Goal: Information Seeking & Learning: Learn about a topic

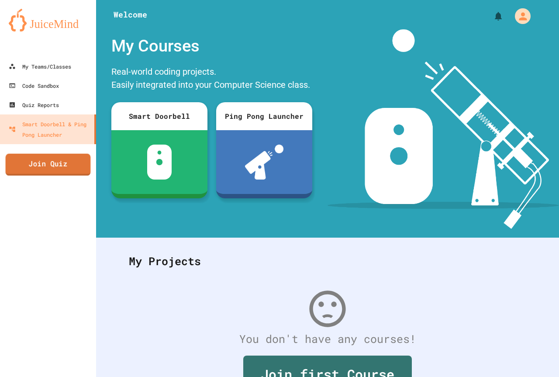
click at [54, 160] on link "Join Quiz" at bounding box center [48, 165] width 85 height 22
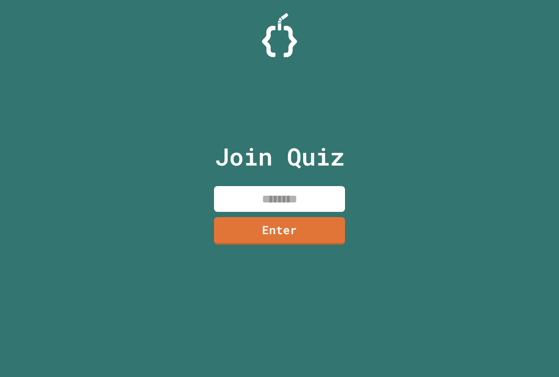
click at [286, 188] on input at bounding box center [279, 199] width 131 height 26
type input "********"
click at [313, 243] on link "Enter" at bounding box center [279, 230] width 133 height 29
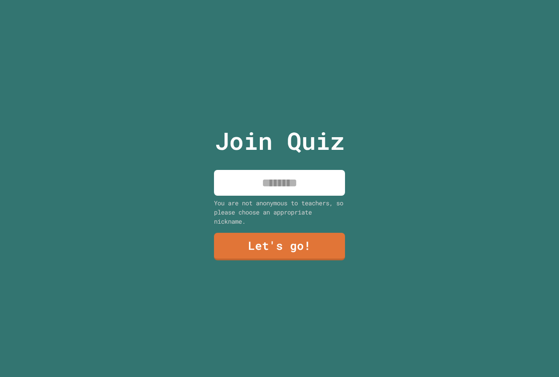
click at [321, 178] on input at bounding box center [279, 183] width 131 height 26
type input "****"
click at [334, 239] on link "Let's go!" at bounding box center [279, 245] width 133 height 29
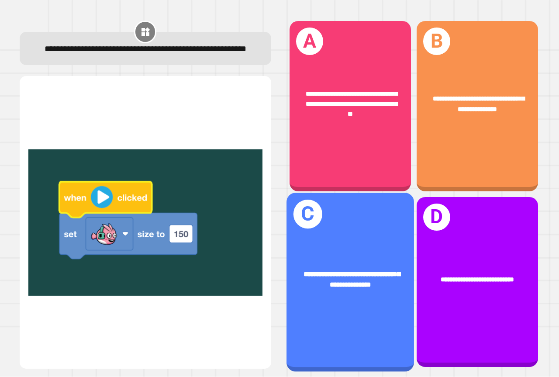
click at [352, 270] on span "**********" at bounding box center [351, 278] width 96 height 17
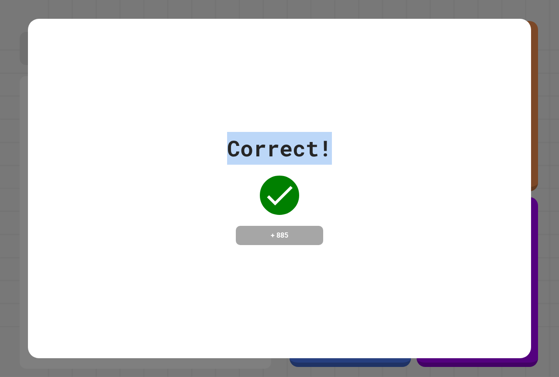
drag, startPoint x: 225, startPoint y: 144, endPoint x: 334, endPoint y: 164, distance: 111.4
click at [334, 164] on div "Correct! + 885" at bounding box center [279, 188] width 503 height 113
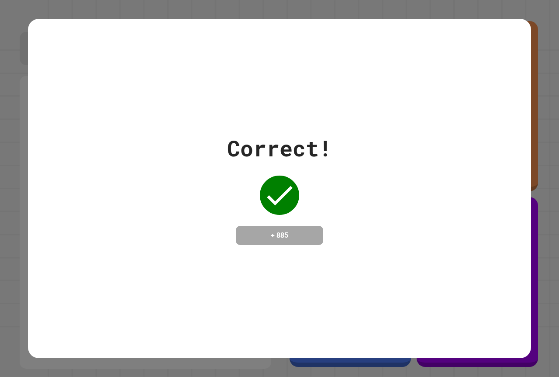
click at [338, 210] on div "Correct! + 885" at bounding box center [279, 188] width 503 height 113
drag, startPoint x: 255, startPoint y: 233, endPoint x: 311, endPoint y: 252, distance: 59.1
click at [307, 251] on div "Correct! + 885" at bounding box center [279, 188] width 503 height 339
click at [320, 272] on div "Correct! + 885" at bounding box center [279, 188] width 503 height 339
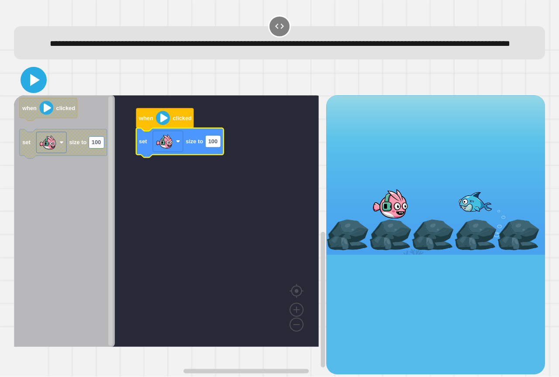
click at [41, 90] on icon at bounding box center [33, 79] width 21 height 21
click at [216, 145] on text "100" at bounding box center [212, 141] width 9 height 7
type input "***"
click at [25, 88] on icon at bounding box center [33, 79] width 21 height 21
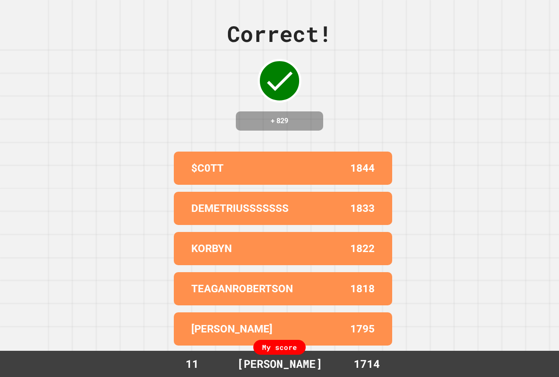
drag, startPoint x: 309, startPoint y: 196, endPoint x: 280, endPoint y: 193, distance: 28.5
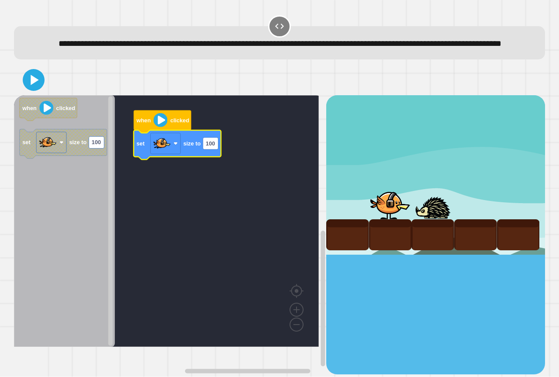
click at [216, 159] on icon "Blockly Workspace" at bounding box center [177, 144] width 87 height 29
click at [216, 149] on rect "Blockly Workspace" at bounding box center [210, 143] width 15 height 12
type input "***"
click at [33, 86] on icon at bounding box center [35, 80] width 10 height 12
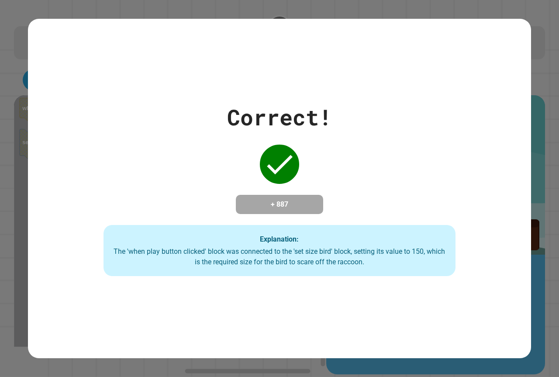
drag, startPoint x: 263, startPoint y: 153, endPoint x: 326, endPoint y: 158, distance: 63.1
click at [326, 158] on div "Correct! + 887 Explanation: The 'when play button clicked' block was connected …" at bounding box center [279, 188] width 503 height 175
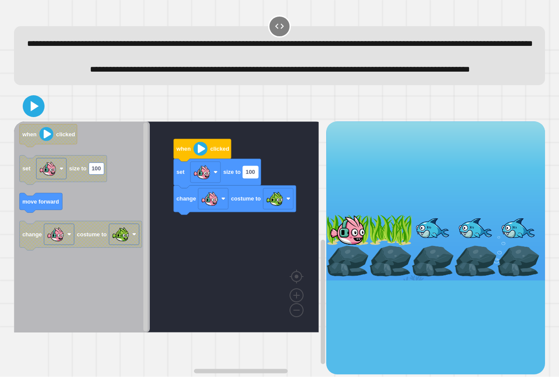
click at [253, 178] on rect "Blockly Workspace" at bounding box center [250, 172] width 15 height 12
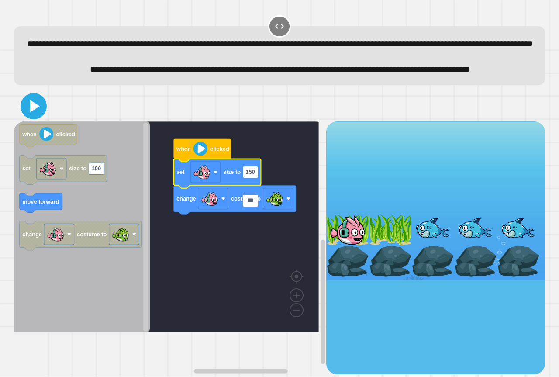
click at [38, 117] on icon at bounding box center [33, 106] width 21 height 21
click at [255, 204] on input "***" at bounding box center [250, 201] width 15 height 12
type input "*"
type input "**"
click at [26, 117] on icon at bounding box center [33, 106] width 21 height 21
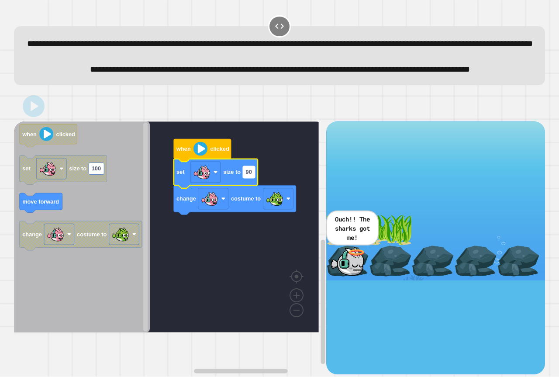
click at [254, 178] on rect "Blockly Workspace" at bounding box center [249, 172] width 12 height 12
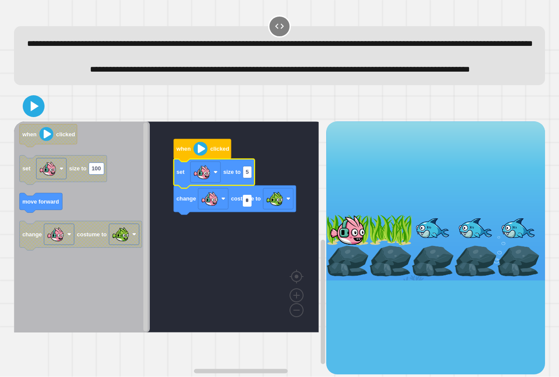
type input "**"
click at [264, 208] on rect "Blockly Workspace" at bounding box center [166, 226] width 305 height 211
click at [33, 112] on icon at bounding box center [35, 106] width 10 height 12
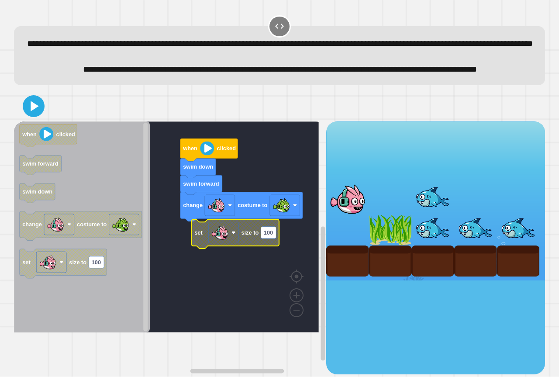
click at [269, 236] on text "100" at bounding box center [268, 232] width 9 height 7
type input "**"
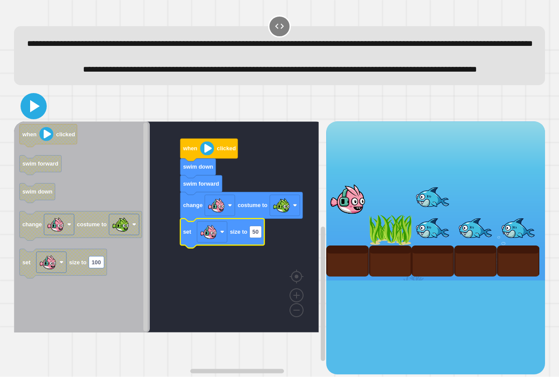
click at [33, 117] on icon at bounding box center [33, 106] width 21 height 21
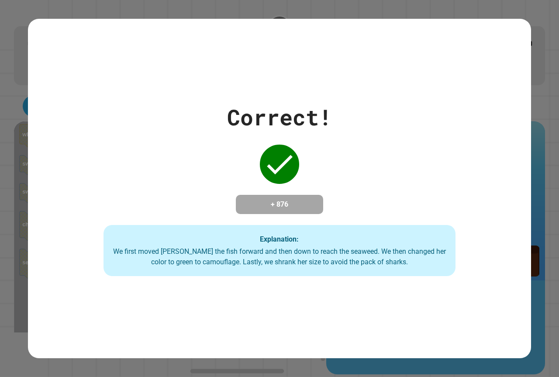
click at [287, 262] on div "**********" at bounding box center [279, 188] width 559 height 377
drag, startPoint x: 235, startPoint y: 163, endPoint x: 308, endPoint y: 163, distance: 72.5
click at [308, 163] on div "Correct! + 876 Explanation: We first moved [PERSON_NAME] the fish forward and t…" at bounding box center [279, 188] width 503 height 175
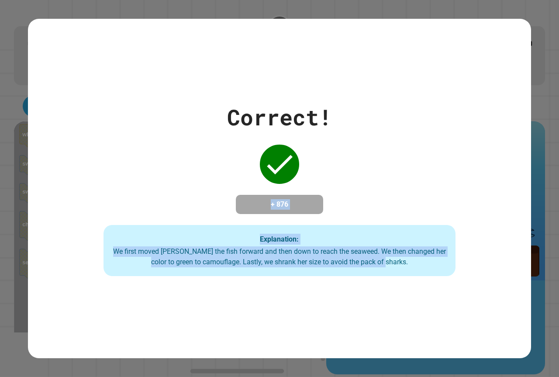
drag, startPoint x: 220, startPoint y: 200, endPoint x: 435, endPoint y: 289, distance: 232.7
click at [435, 289] on div "Correct! + 876 Explanation: We first moved [PERSON_NAME] the fish forward and t…" at bounding box center [279, 188] width 503 height 339
click at [141, 173] on div "Correct! + 876 Explanation: We first moved [PERSON_NAME] the fish forward and t…" at bounding box center [279, 188] width 503 height 175
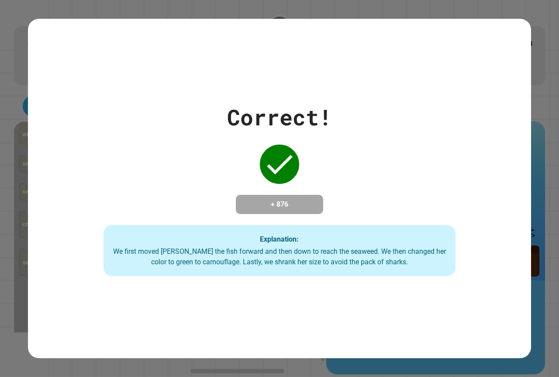
click at [142, 122] on div "Correct! + 876 Explanation: We first moved [PERSON_NAME] the fish forward and t…" at bounding box center [279, 188] width 503 height 175
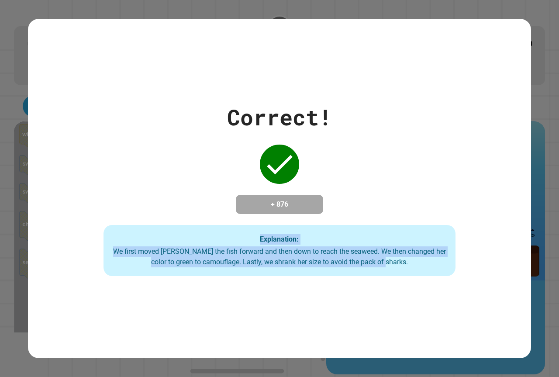
drag, startPoint x: 123, startPoint y: 238, endPoint x: 430, endPoint y: 294, distance: 312.2
click at [430, 294] on div "Correct! + 876 Explanation: We first moved [PERSON_NAME] the fish forward and t…" at bounding box center [279, 188] width 503 height 339
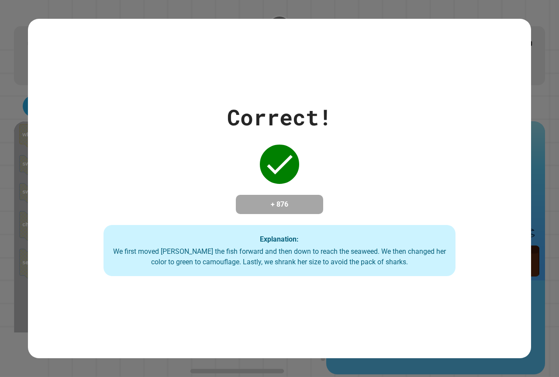
click at [389, 139] on div "Correct! + 876 Explanation: We first moved [PERSON_NAME] the fish forward and t…" at bounding box center [279, 188] width 503 height 175
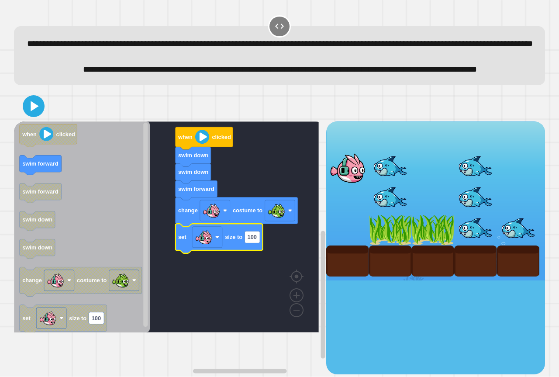
click at [255, 253] on icon "Blockly Workspace" at bounding box center [218, 237] width 87 height 29
click at [255, 240] on text "100" at bounding box center [251, 237] width 9 height 7
type input "**"
click at [29, 117] on icon at bounding box center [33, 106] width 21 height 21
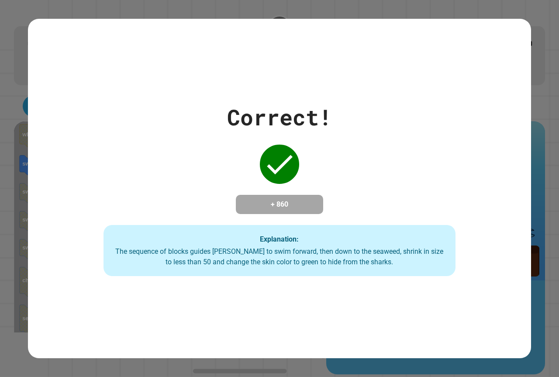
drag, startPoint x: 160, startPoint y: 207, endPoint x: 253, endPoint y: 218, distance: 93.6
click at [252, 218] on div "Correct! + 860 Explanation: The sequence of blocks guides [PERSON_NAME] to swim…" at bounding box center [279, 188] width 503 height 175
drag, startPoint x: 321, startPoint y: 150, endPoint x: 323, endPoint y: 146, distance: 4.5
click at [323, 147] on div "Correct! + 860 Explanation: The sequence of blocks guides [PERSON_NAME] to swim…" at bounding box center [279, 188] width 503 height 175
drag, startPoint x: 189, startPoint y: 110, endPoint x: 207, endPoint y: 68, distance: 46.5
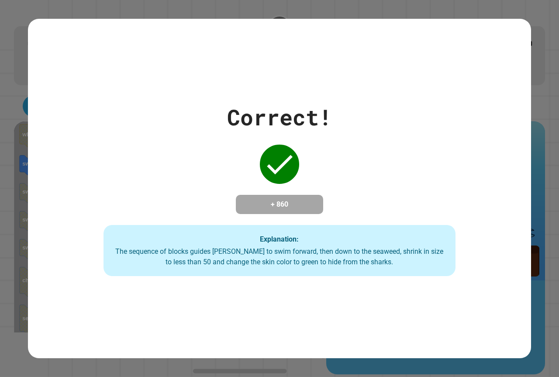
click at [207, 68] on div "Correct! + 860 Explanation: The sequence of blocks guides [PERSON_NAME] to swim…" at bounding box center [279, 188] width 503 height 339
click at [206, 64] on div "Correct! + 860 Explanation: The sequence of blocks guides [PERSON_NAME] to swim…" at bounding box center [279, 188] width 503 height 339
click at [263, 168] on icon at bounding box center [279, 164] width 35 height 35
drag, startPoint x: 263, startPoint y: 168, endPoint x: 234, endPoint y: 175, distance: 29.4
click at [234, 175] on div "Correct! + 860 Explanation: The sequence of blocks guides [PERSON_NAME] to swim…" at bounding box center [279, 188] width 503 height 175
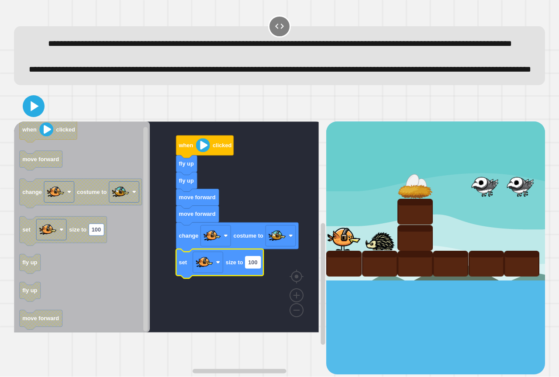
click at [257, 265] on text "100" at bounding box center [252, 262] width 9 height 7
type input "**"
click at [33, 117] on icon at bounding box center [33, 106] width 21 height 21
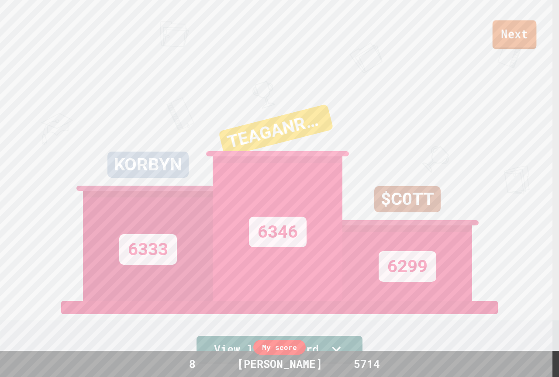
click at [519, 45] on link "Next" at bounding box center [514, 34] width 44 height 29
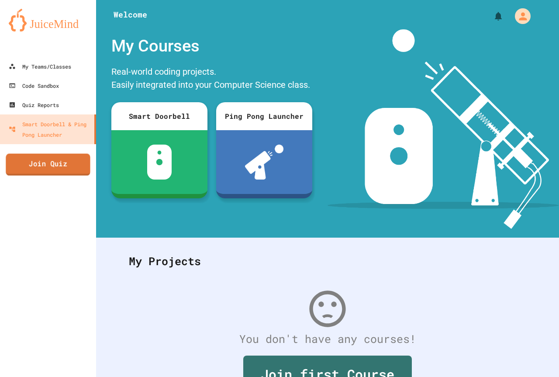
click at [69, 170] on link "Join Quiz" at bounding box center [48, 165] width 84 height 22
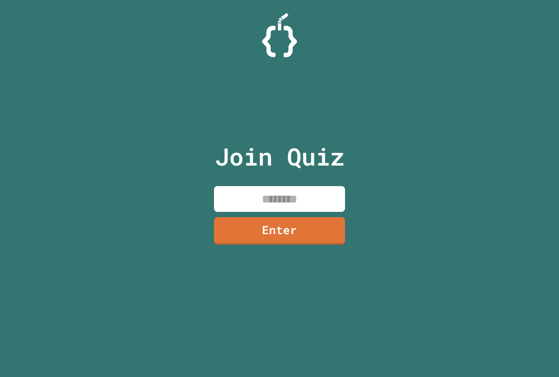
click at [334, 190] on input at bounding box center [279, 199] width 131 height 26
type input "********"
click at [301, 229] on link "Enter" at bounding box center [279, 230] width 132 height 29
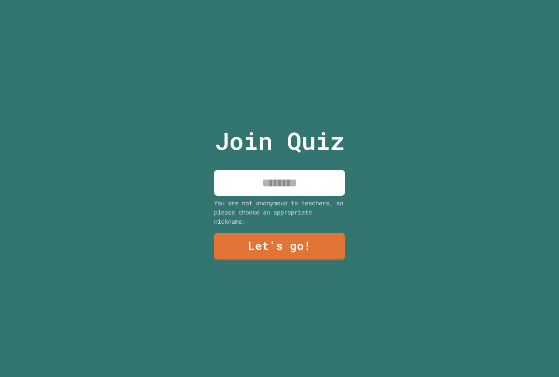
click at [308, 189] on input at bounding box center [279, 183] width 131 height 26
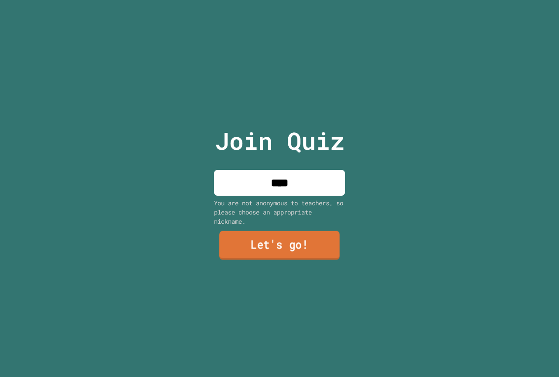
type input "****"
click at [315, 239] on link "Let's go!" at bounding box center [279, 245] width 132 height 29
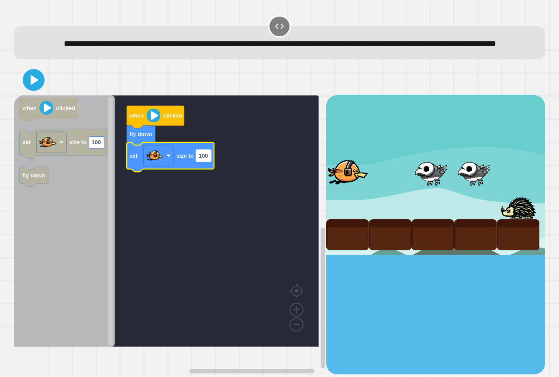
click at [205, 162] on rect "Blockly Workspace" at bounding box center [203, 156] width 15 height 12
type input "***"
click at [30, 86] on icon at bounding box center [35, 80] width 10 height 12
click at [206, 159] on text "130" at bounding box center [203, 155] width 9 height 7
type input "***"
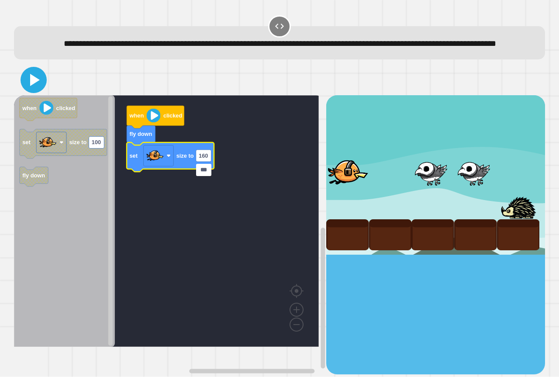
click at [38, 89] on icon at bounding box center [33, 79] width 21 height 21
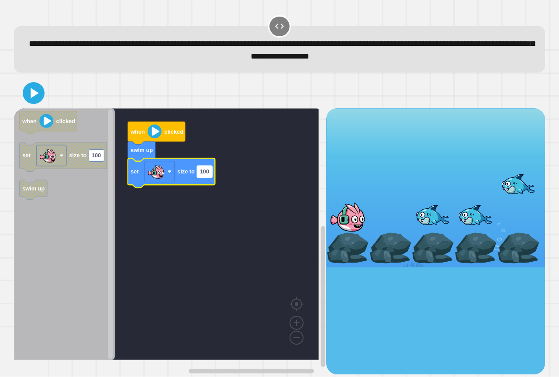
click at [204, 174] on text "100" at bounding box center [203, 171] width 9 height 7
type input "***"
click at [27, 84] on div at bounding box center [279, 93] width 531 height 31
click at [36, 96] on icon at bounding box center [35, 93] width 10 height 12
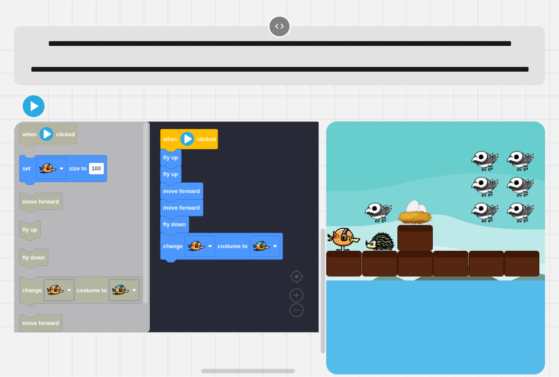
click at [268, 313] on div "when clicked fly up fly up move forward move forward fly down change costume to…" at bounding box center [170, 247] width 312 height 253
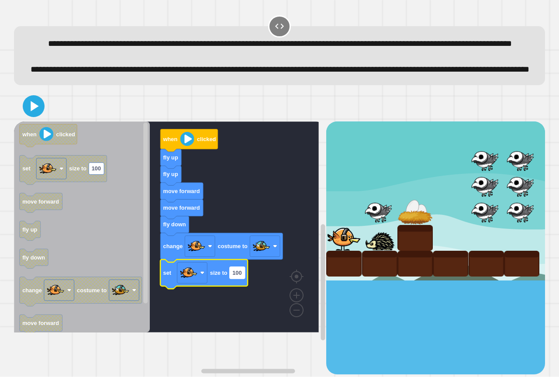
click at [240, 276] on text "100" at bounding box center [236, 272] width 9 height 7
type input "**"
click at [42, 117] on icon at bounding box center [33, 106] width 21 height 21
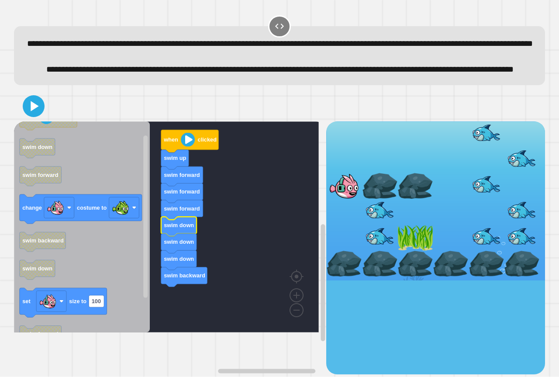
click at [44, 121] on div at bounding box center [279, 106] width 531 height 31
click at [42, 117] on icon at bounding box center [33, 106] width 21 height 21
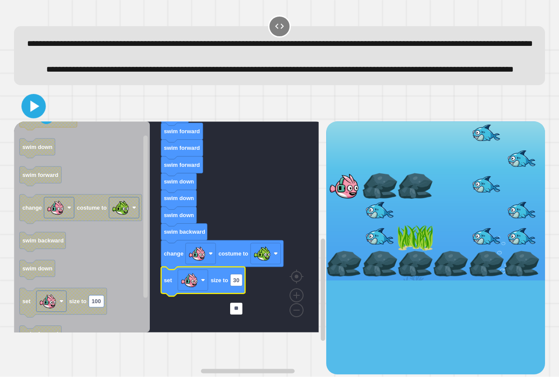
type input "**"
click at [39, 112] on icon at bounding box center [35, 106] width 10 height 12
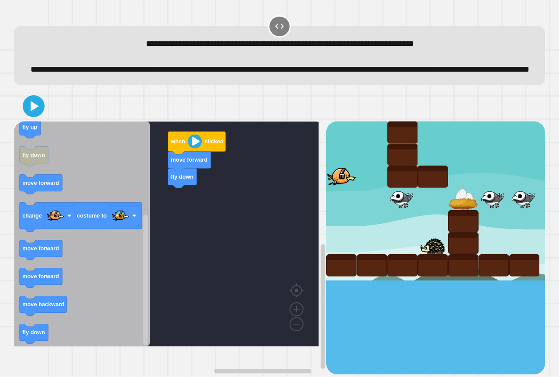
click at [170, 248] on div "when clicked move forward fly down when clicked move forward move backward fly …" at bounding box center [170, 247] width 312 height 253
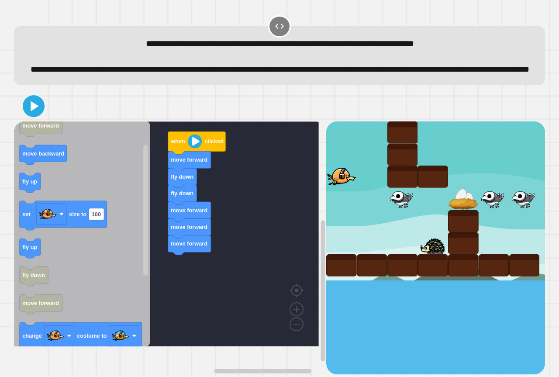
click at [129, 264] on icon "when clicked move forward move backward fly up set size to 100 fly up fly down …" at bounding box center [82, 233] width 136 height 225
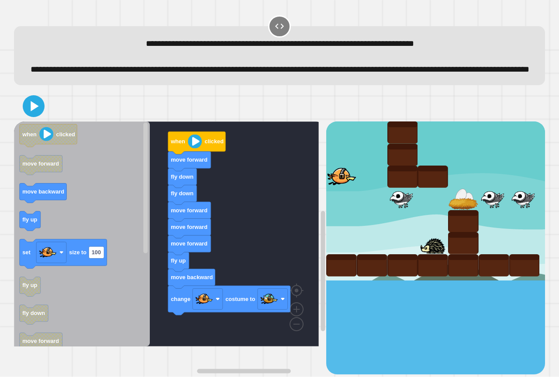
click at [194, 324] on div "when clicked move forward fly down fly down move forward move forward move forw…" at bounding box center [170, 247] width 312 height 253
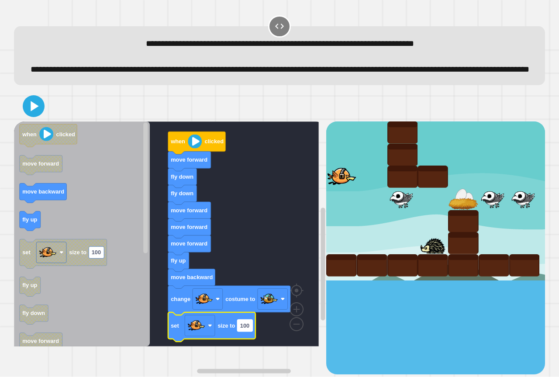
click at [251, 331] on rect "Blockly Workspace" at bounding box center [244, 326] width 15 height 12
type input "**"
click at [34, 114] on icon at bounding box center [33, 106] width 21 height 21
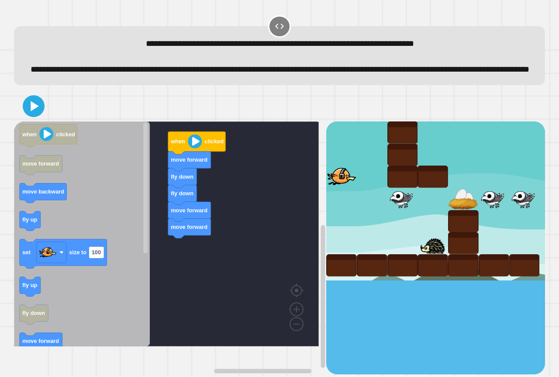
click at [153, 302] on div "when clicked move forward fly down fly down move forward move forward when clic…" at bounding box center [170, 247] width 312 height 253
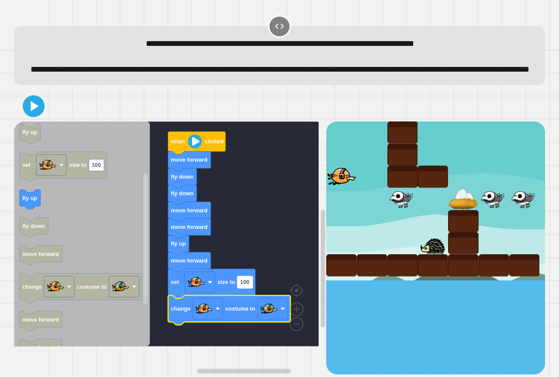
click at [245, 285] on text "100" at bounding box center [244, 282] width 9 height 7
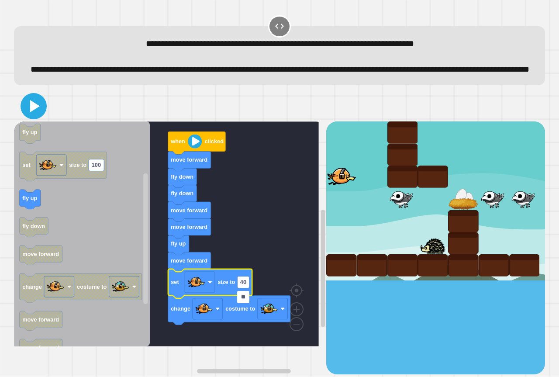
type input "**"
drag, startPoint x: 31, startPoint y: 125, endPoint x: 39, endPoint y: 126, distance: 7.9
click at [33, 117] on icon at bounding box center [33, 106] width 21 height 21
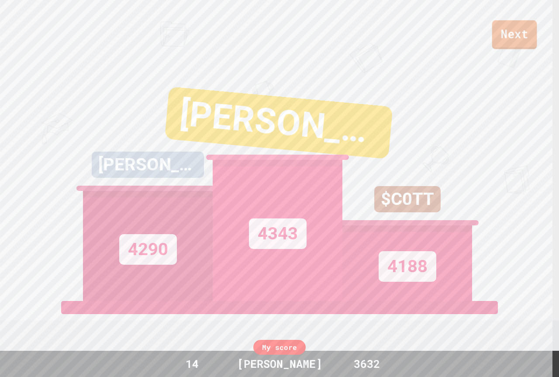
click at [514, 38] on link "Next" at bounding box center [514, 34] width 45 height 29
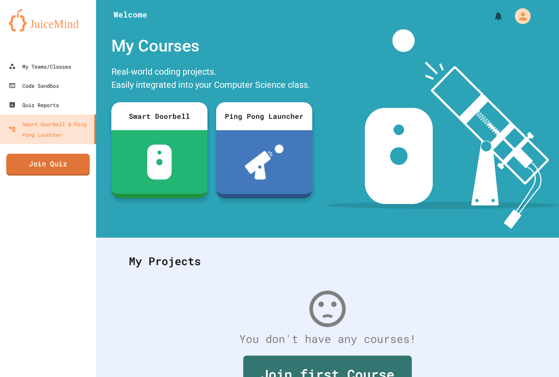
click at [79, 175] on link "Join Quiz" at bounding box center [47, 165] width 83 height 22
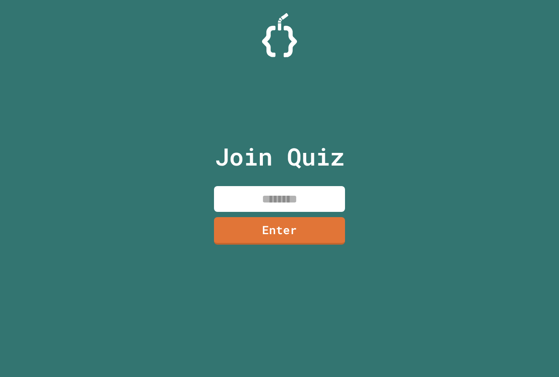
click at [259, 205] on input at bounding box center [279, 199] width 131 height 26
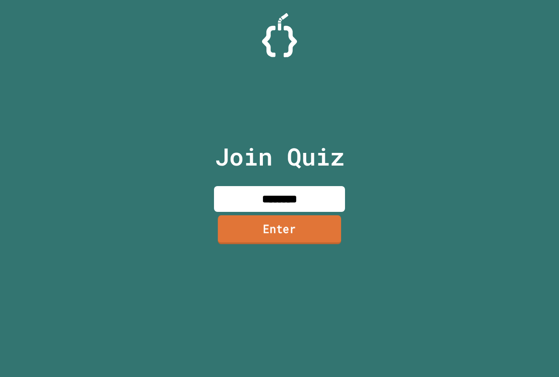
type input "********"
click at [235, 222] on link "Enter" at bounding box center [279, 230] width 132 height 29
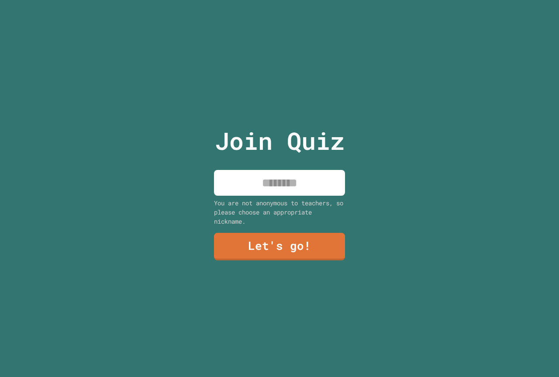
click at [299, 179] on input at bounding box center [279, 183] width 131 height 26
type input "****"
click at [292, 250] on link "Let's go!" at bounding box center [279, 245] width 129 height 29
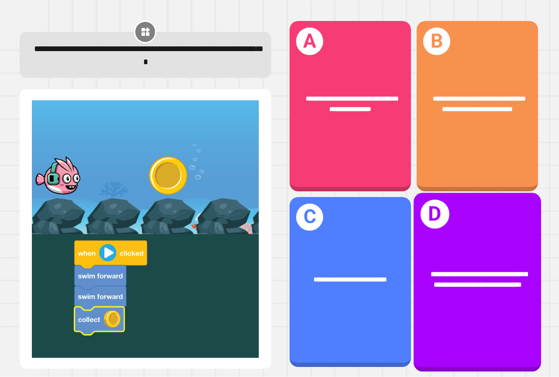
click at [473, 235] on div "**********" at bounding box center [476, 281] width 127 height 179
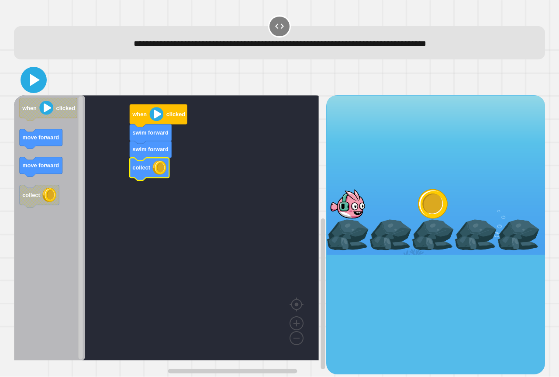
click at [31, 73] on icon at bounding box center [33, 79] width 21 height 21
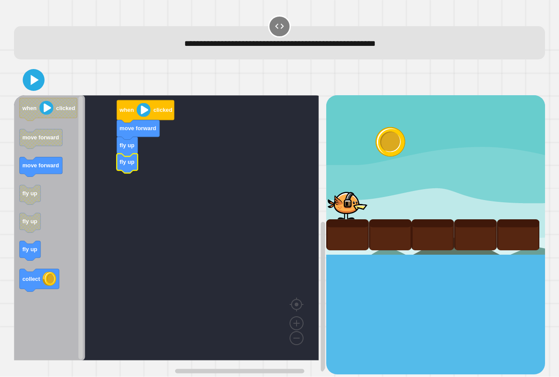
click at [50, 327] on icon "Blockly Workspace" at bounding box center [49, 227] width 71 height 265
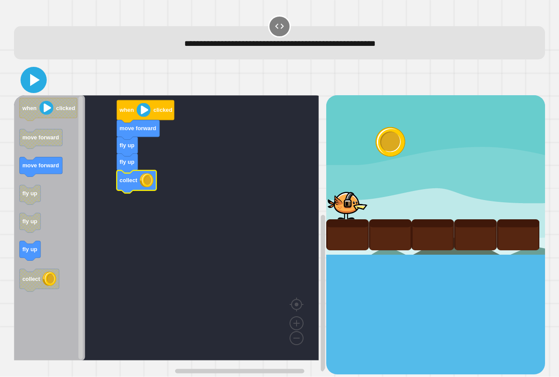
click at [36, 79] on icon at bounding box center [35, 80] width 10 height 12
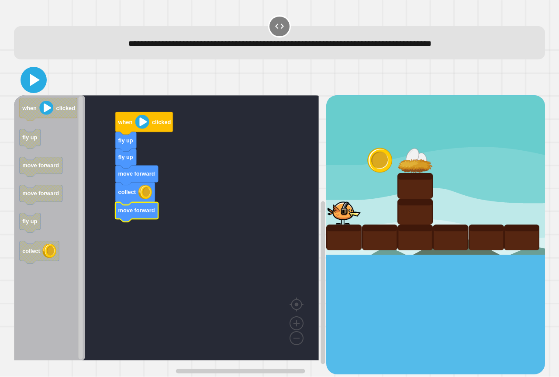
click at [39, 85] on icon at bounding box center [33, 79] width 21 height 21
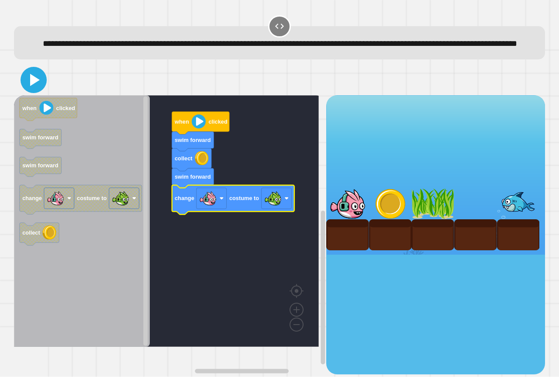
click at [42, 90] on icon at bounding box center [33, 79] width 21 height 21
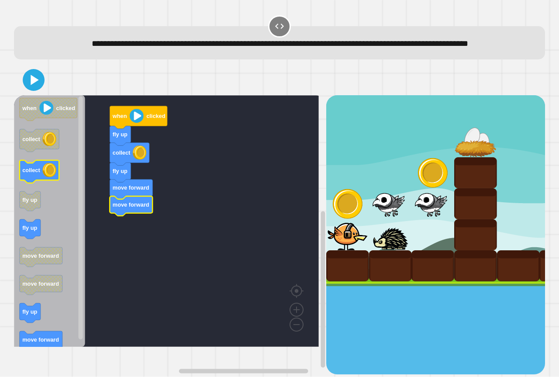
click at [44, 177] on image "Blockly Workspace" at bounding box center [49, 170] width 14 height 14
click at [91, 221] on div "fly up collect fly up move forward move forward when clicked when clicked colle…" at bounding box center [170, 234] width 312 height 278
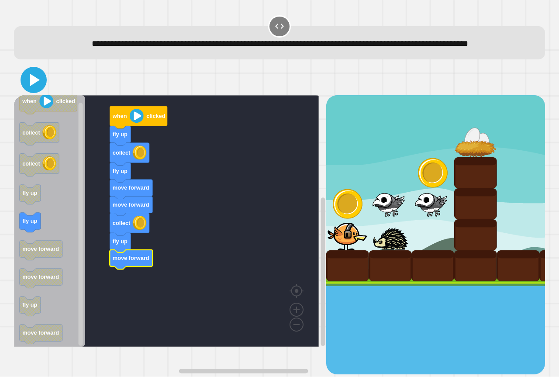
click at [30, 90] on icon at bounding box center [33, 79] width 21 height 21
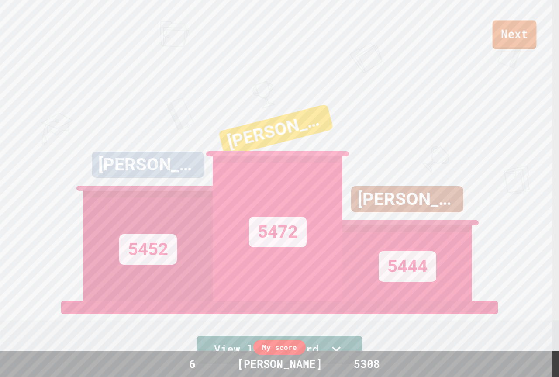
click at [513, 38] on link "Next" at bounding box center [514, 34] width 44 height 29
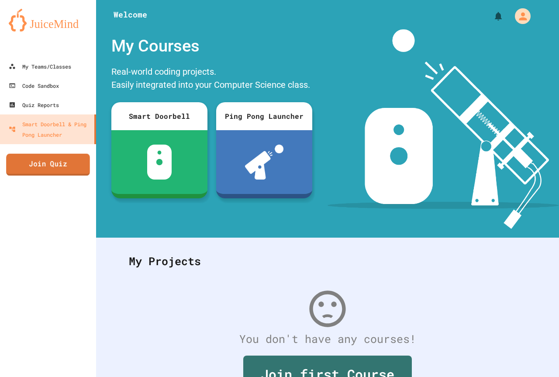
drag, startPoint x: 32, startPoint y: 172, endPoint x: 37, endPoint y: 168, distance: 6.2
click at [37, 168] on link "Join Quiz" at bounding box center [48, 165] width 84 height 22
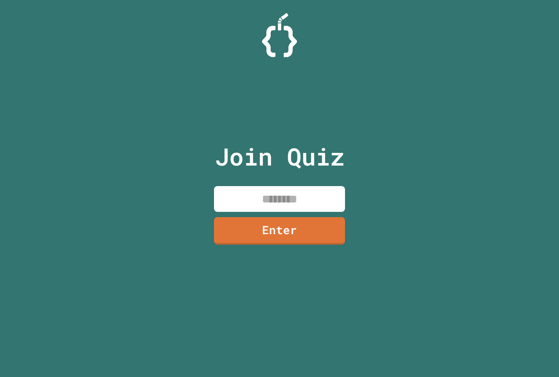
click at [276, 200] on input at bounding box center [279, 199] width 131 height 26
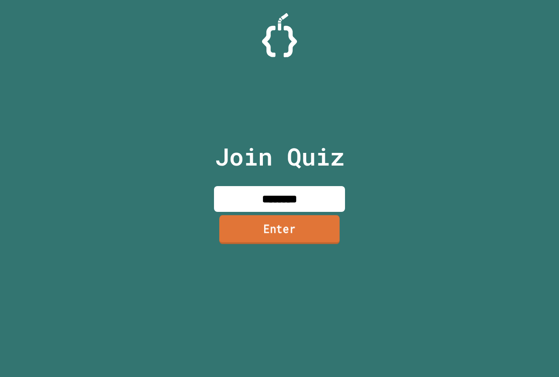
type input "********"
click at [285, 228] on link "Enter" at bounding box center [279, 229] width 131 height 29
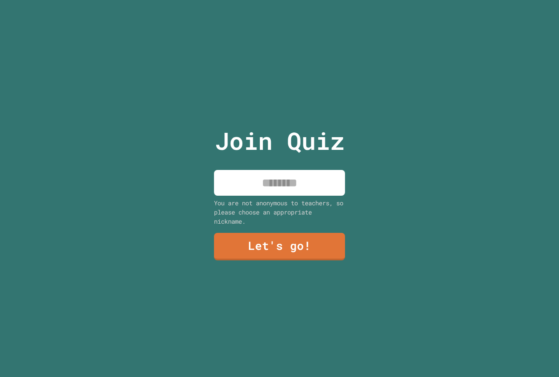
drag, startPoint x: 294, startPoint y: 182, endPoint x: 285, endPoint y: 185, distance: 9.2
click at [290, 183] on input at bounding box center [279, 183] width 131 height 26
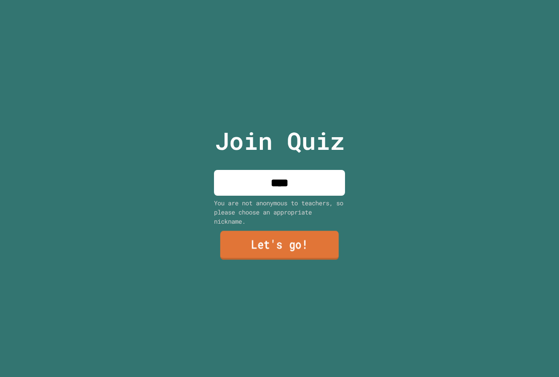
type input "****"
click at [273, 248] on link "Let's go!" at bounding box center [279, 245] width 119 height 29
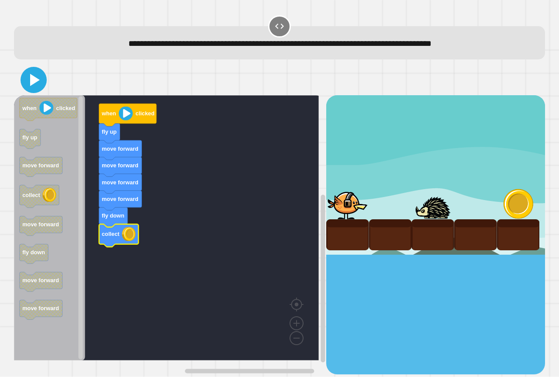
click at [37, 86] on icon at bounding box center [33, 79] width 21 height 21
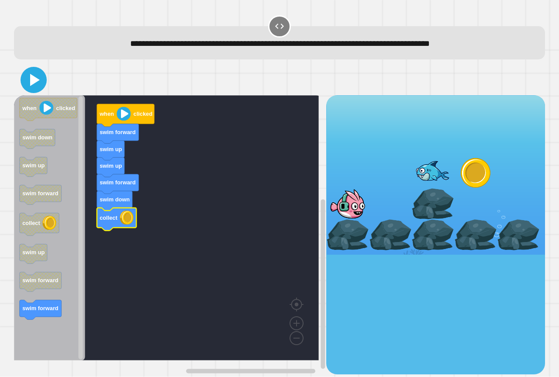
click at [37, 77] on icon at bounding box center [33, 79] width 21 height 21
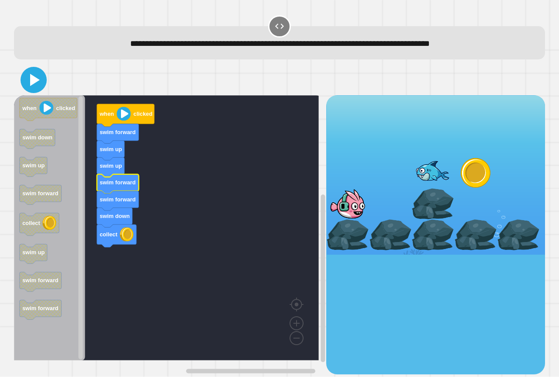
click at [24, 83] on icon at bounding box center [33, 79] width 21 height 21
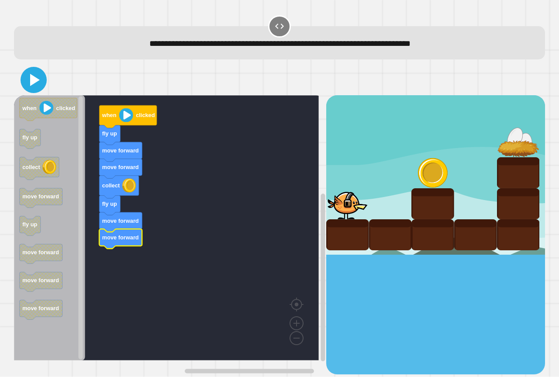
click at [38, 81] on icon at bounding box center [35, 80] width 10 height 12
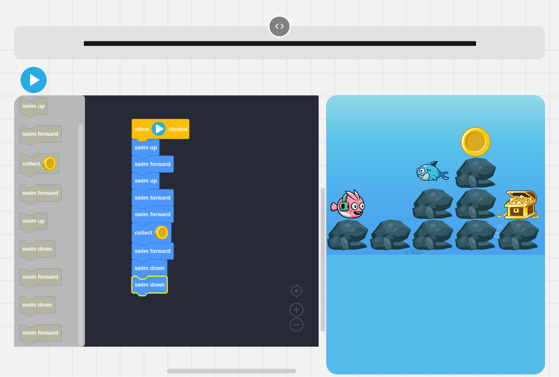
click at [31, 86] on icon at bounding box center [35, 80] width 10 height 12
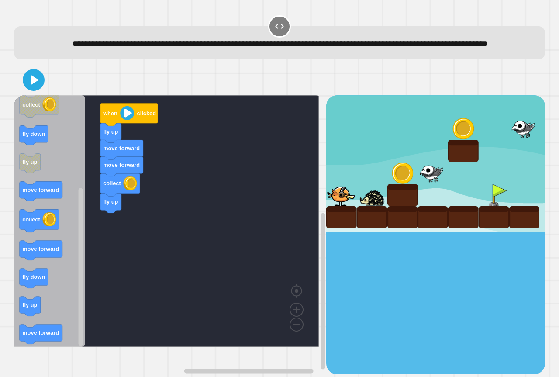
click at [77, 247] on div "when clicked fly up move forward move forward collect fly up when clicked move …" at bounding box center [170, 234] width 312 height 278
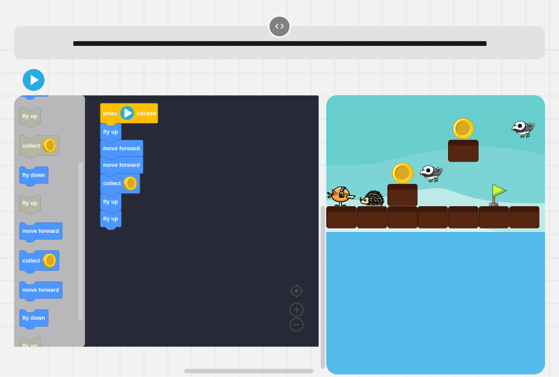
click at [93, 244] on div "when clicked fly up move forward move forward collect fly up fly up when clicke…" at bounding box center [170, 234] width 312 height 278
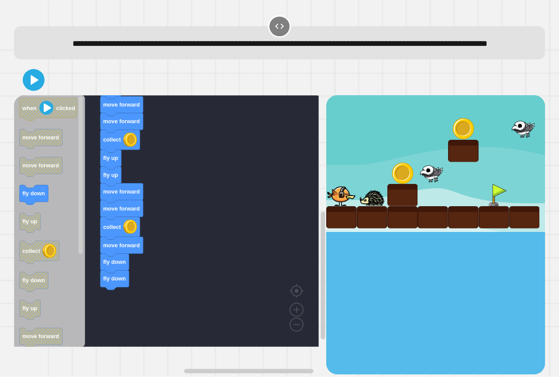
click at [81, 276] on div "when clicked fly up move forward move forward collect fly up fly up move forwar…" at bounding box center [170, 234] width 312 height 278
click at [32, 93] on button at bounding box center [34, 80] width 26 height 26
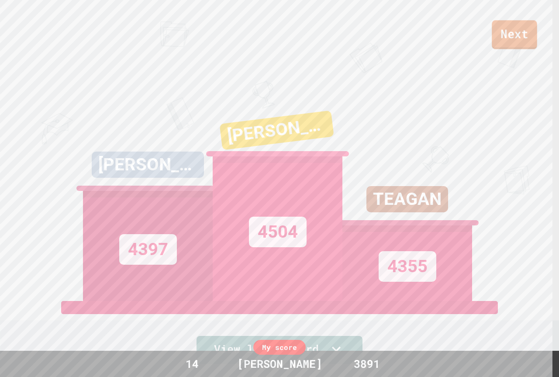
click at [517, 34] on link "Next" at bounding box center [513, 34] width 45 height 29
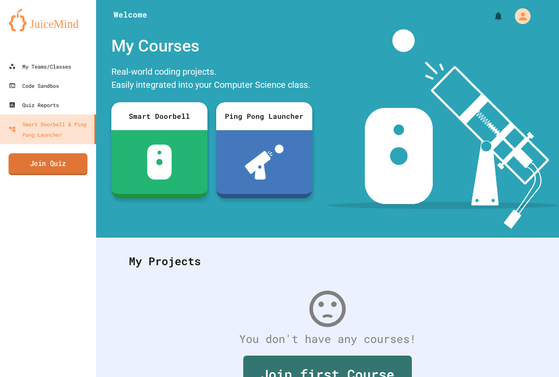
click at [74, 163] on link "Join Quiz" at bounding box center [48, 164] width 79 height 22
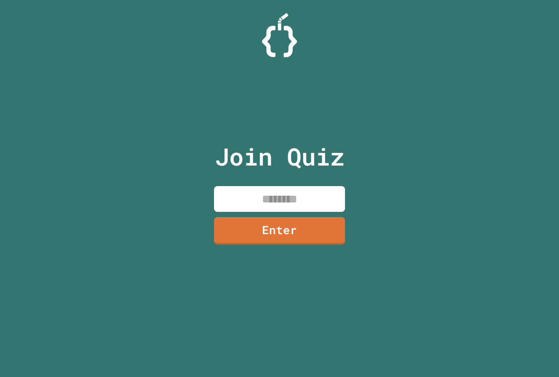
click at [279, 205] on input at bounding box center [279, 199] width 131 height 26
paste input "********"
type input "********"
click at [299, 238] on link "Enter" at bounding box center [279, 229] width 128 height 29
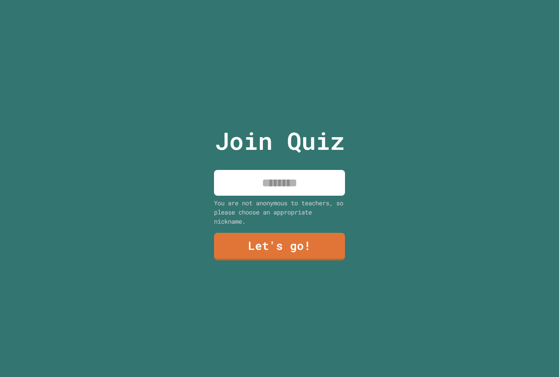
click at [299, 179] on input at bounding box center [279, 183] width 131 height 26
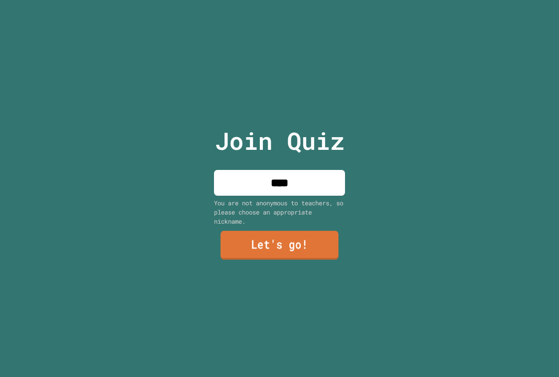
type input "****"
click at [271, 237] on link "Let's go!" at bounding box center [279, 245] width 118 height 29
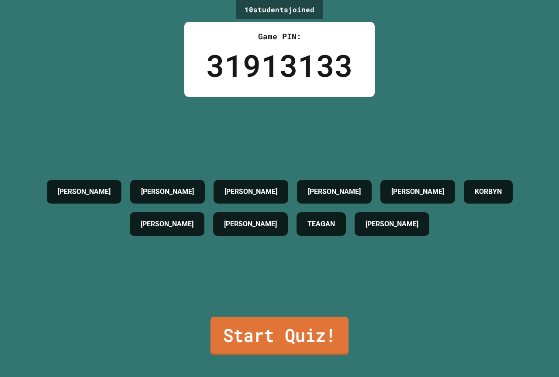
click at [256, 335] on link "Start Quiz!" at bounding box center [279, 335] width 138 height 38
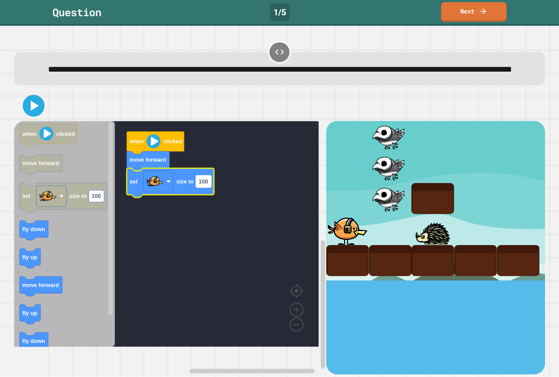
click at [208, 185] on text "100" at bounding box center [203, 181] width 9 height 7
type input "***"
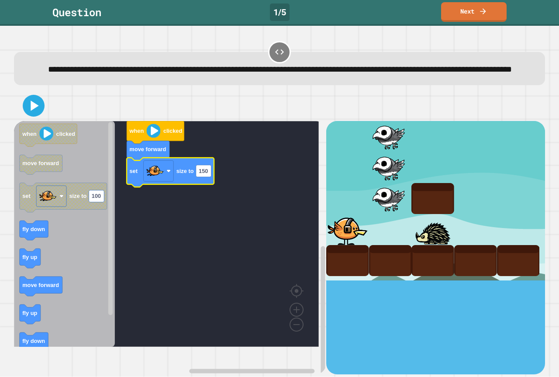
click at [224, 223] on rect "Blockly Workspace" at bounding box center [166, 234] width 305 height 226
click at [41, 116] on icon at bounding box center [33, 105] width 21 height 21
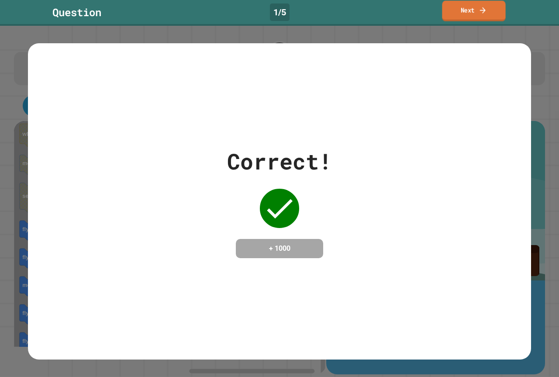
drag, startPoint x: 498, startPoint y: 7, endPoint x: 497, endPoint y: 25, distance: 18.8
click at [498, 22] on div "Question 1 / 5 Next" at bounding box center [279, 13] width 559 height 26
click at [451, 16] on link "Next" at bounding box center [473, 11] width 65 height 21
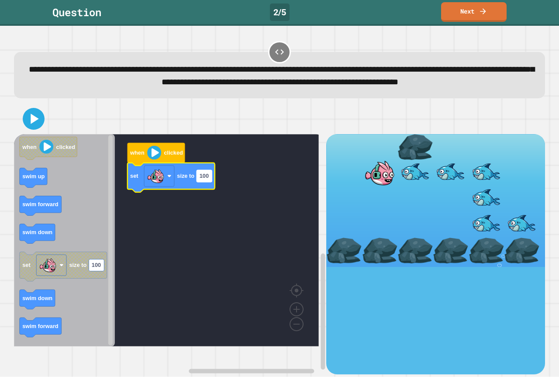
click at [209, 182] on rect "Blockly Workspace" at bounding box center [203, 176] width 15 height 12
type input "***"
click at [185, 216] on rect "Blockly Workspace" at bounding box center [166, 240] width 305 height 212
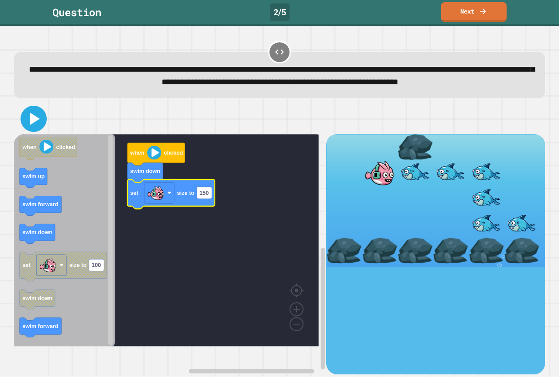
click at [36, 127] on icon at bounding box center [33, 118] width 21 height 21
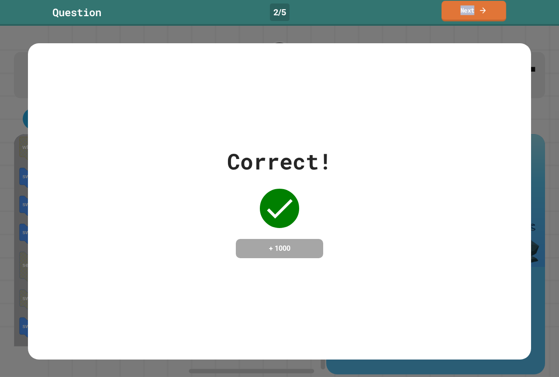
click at [457, 15] on link "Next" at bounding box center [473, 11] width 65 height 21
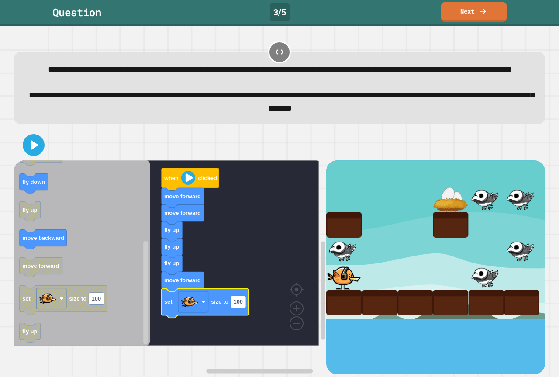
click at [247, 318] on icon "Blockly Workspace" at bounding box center [205, 303] width 87 height 29
click at [236, 305] on text "100" at bounding box center [238, 302] width 9 height 7
type input "**"
click at [218, 270] on rect "Blockly Workspace" at bounding box center [166, 252] width 305 height 185
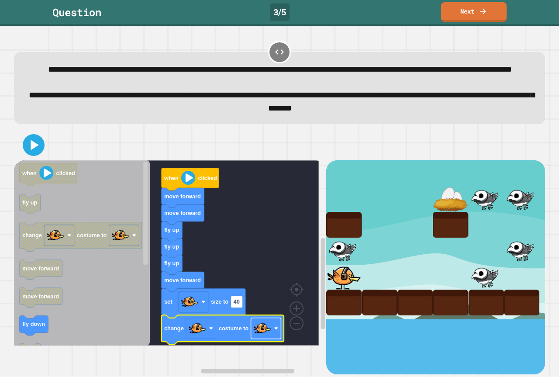
click at [268, 337] on image "Blockly Workspace" at bounding box center [262, 328] width 17 height 17
click at [36, 151] on icon at bounding box center [35, 145] width 10 height 12
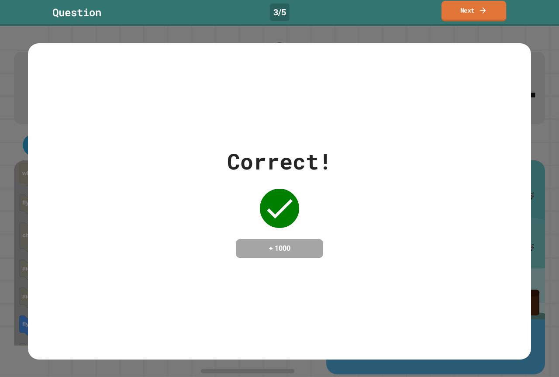
click at [445, 13] on link "Next" at bounding box center [473, 11] width 65 height 21
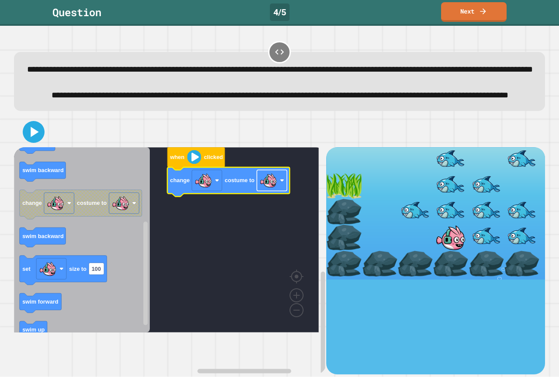
click at [274, 189] on image "Blockly Workspace" at bounding box center [268, 180] width 17 height 17
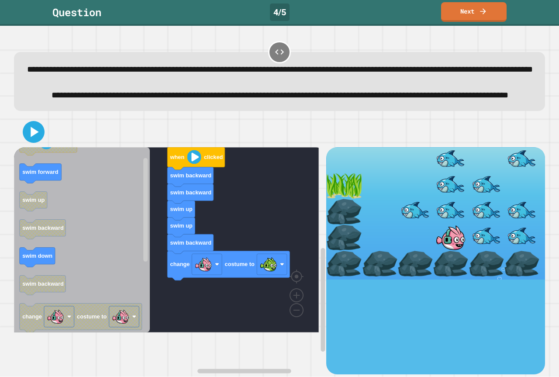
click at [134, 324] on icon "Blockly Workspace" at bounding box center [81, 317] width 122 height 29
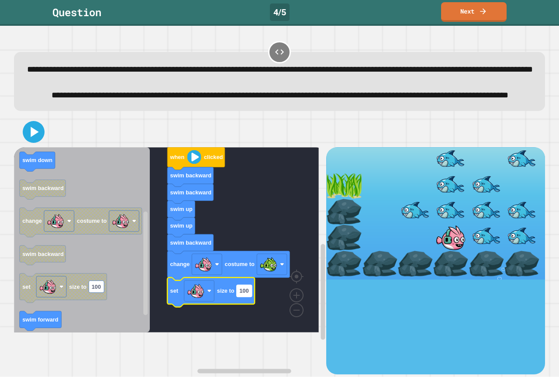
click at [251, 296] on rect "Blockly Workspace" at bounding box center [244, 291] width 15 height 12
type input "**"
click at [25, 142] on icon at bounding box center [33, 131] width 21 height 21
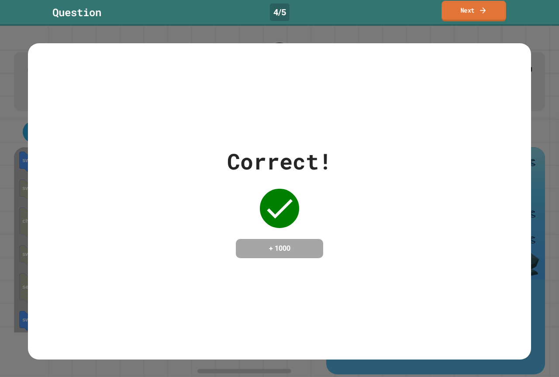
click at [455, 6] on link "Next" at bounding box center [473, 11] width 65 height 21
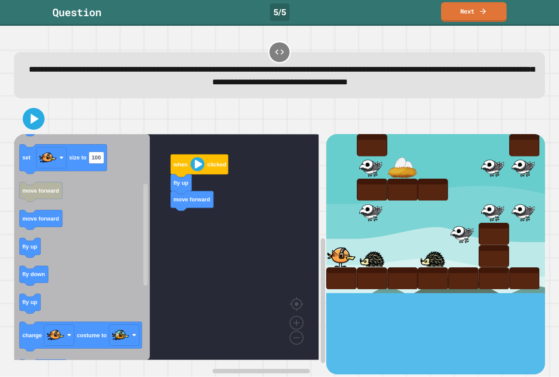
click at [117, 210] on icon "Blockly Workspace" at bounding box center [82, 247] width 136 height 226
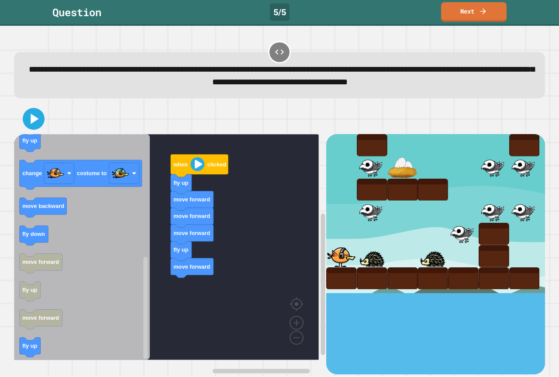
click at [164, 293] on div "when clicked fly up move forward move forward move forward fly up move forward …" at bounding box center [170, 254] width 312 height 240
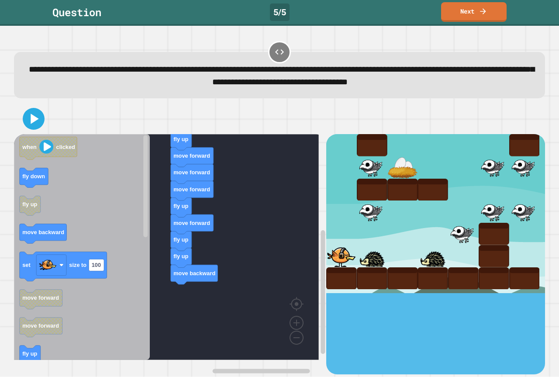
click at [169, 289] on div "when clicked fly up move forward move forward move forward fly up move forward …" at bounding box center [170, 254] width 312 height 240
click at [142, 289] on div "when clicked fly up move forward move forward move forward fly up move forward …" at bounding box center [170, 254] width 312 height 240
click at [93, 223] on icon "Blockly Workspace" at bounding box center [82, 247] width 136 height 226
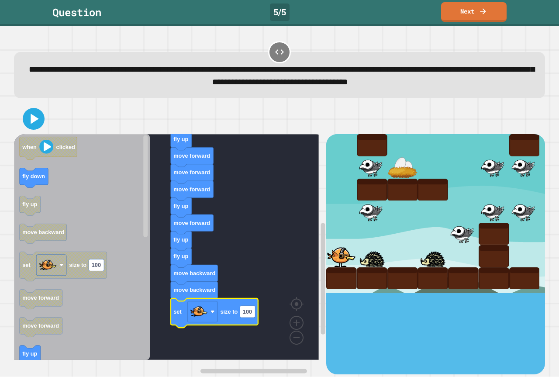
click at [242, 319] on icon "Blockly Workspace" at bounding box center [214, 312] width 87 height 29
click at [253, 316] on rect "Blockly Workspace" at bounding box center [247, 312] width 15 height 12
type input "**"
click at [105, 311] on icon "Blockly Workspace" at bounding box center [82, 247] width 136 height 226
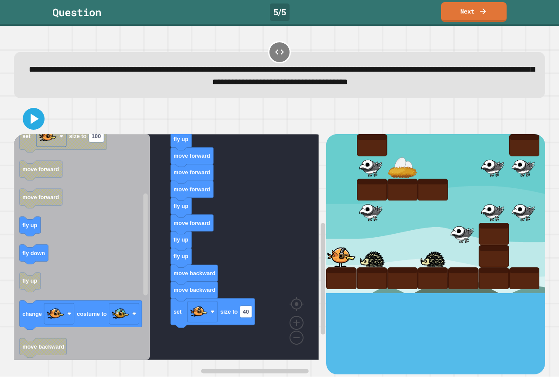
click at [208, 310] on div "when clicked fly up move forward move forward move forward fly up move forward …" at bounding box center [170, 254] width 312 height 240
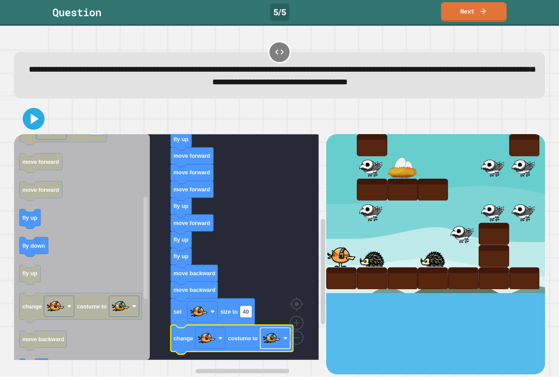
click at [266, 343] on image "Blockly Workspace" at bounding box center [271, 338] width 17 height 17
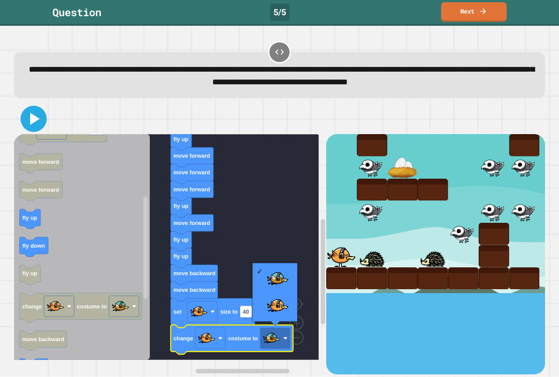
click at [38, 119] on icon at bounding box center [33, 118] width 21 height 21
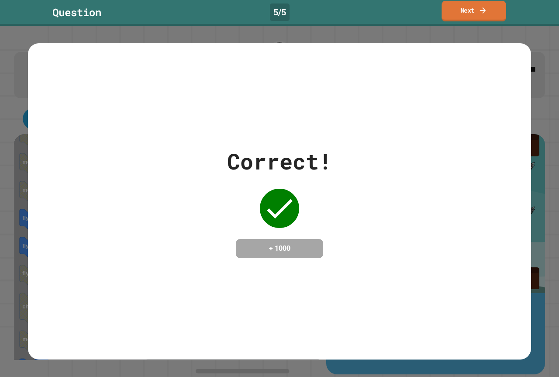
click at [447, 17] on link "Next" at bounding box center [473, 11] width 64 height 21
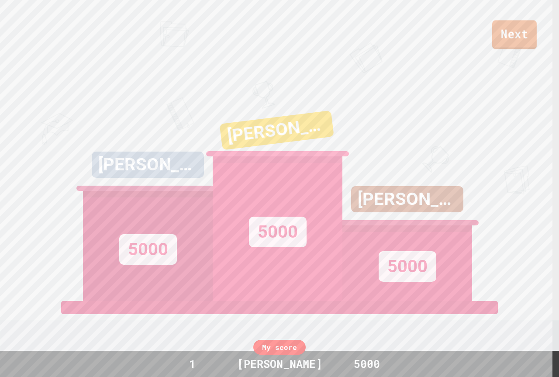
click at [519, 37] on link "Next" at bounding box center [514, 34] width 45 height 29
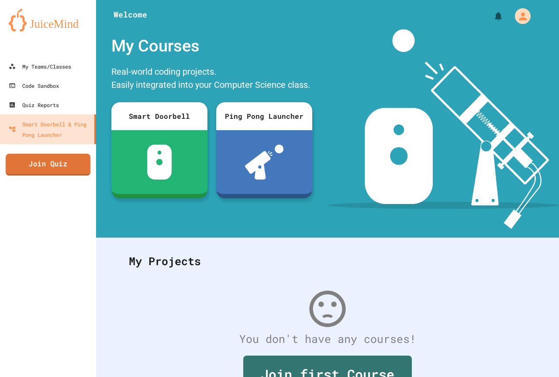
drag, startPoint x: 58, startPoint y: 161, endPoint x: 61, endPoint y: 145, distance: 16.1
click at [59, 152] on div "My Teams/Classes Code Sandbox Quiz Reports Smart Doorbell & Ping Pong Launcher …" at bounding box center [48, 188] width 96 height 377
drag, startPoint x: 59, startPoint y: 162, endPoint x: 57, endPoint y: 166, distance: 4.7
click at [57, 166] on link "Join Quiz" at bounding box center [48, 165] width 86 height 22
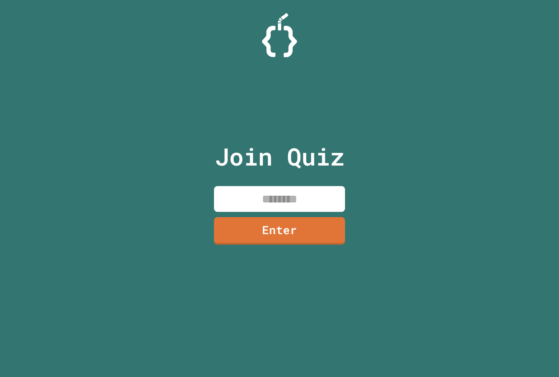
click at [265, 200] on input at bounding box center [279, 199] width 131 height 26
paste input "********"
type input "********"
click at [253, 231] on link "Enter" at bounding box center [279, 230] width 132 height 29
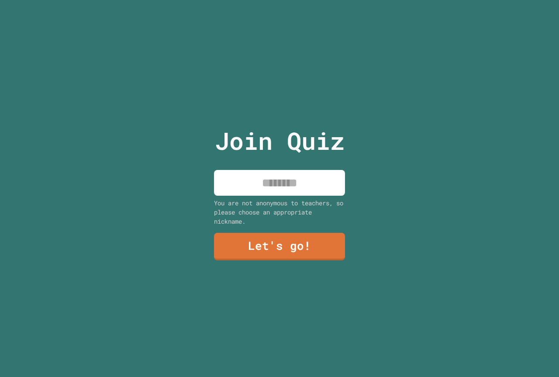
click at [258, 183] on input at bounding box center [279, 183] width 131 height 26
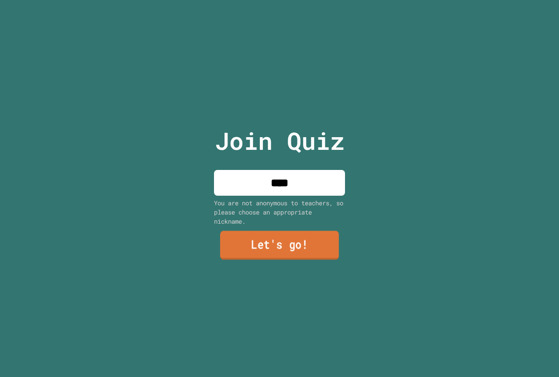
type input "****"
click at [274, 240] on link "Let's go!" at bounding box center [279, 245] width 119 height 29
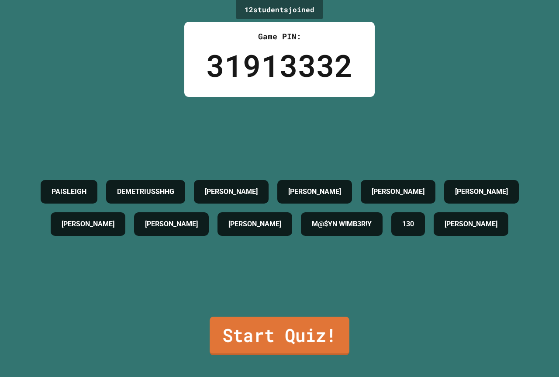
click at [243, 324] on link "Start Quiz!" at bounding box center [280, 335] width 140 height 38
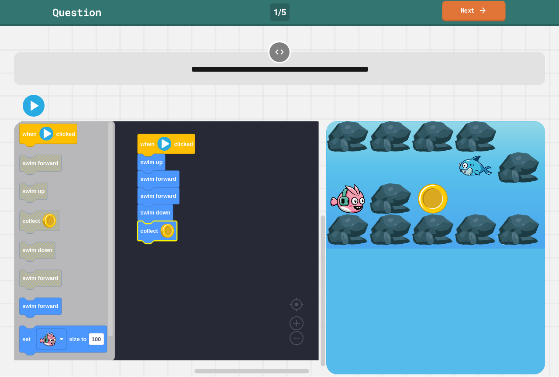
click at [474, 17] on link "Next" at bounding box center [473, 11] width 63 height 21
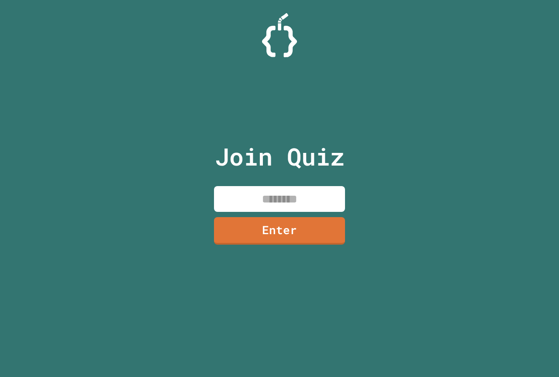
click at [280, 190] on input at bounding box center [279, 199] width 131 height 26
paste input "********"
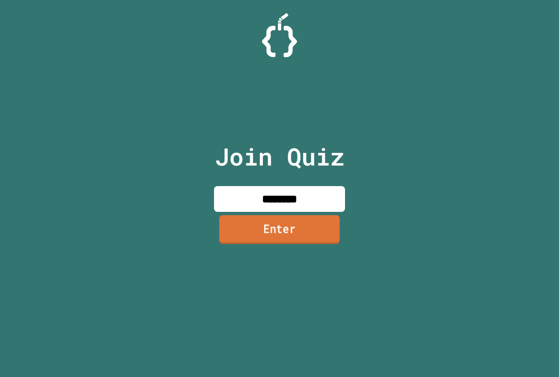
type input "********"
click at [293, 233] on link "Enter" at bounding box center [279, 229] width 130 height 29
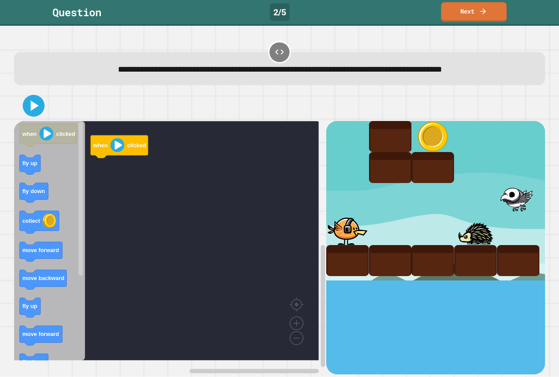
click at [274, 52] on icon at bounding box center [279, 52] width 10 height 10
drag, startPoint x: 274, startPoint y: 50, endPoint x: 254, endPoint y: 51, distance: 20.5
click at [254, 51] on div "**********" at bounding box center [279, 62] width 536 height 51
click at [261, 49] on div "**********" at bounding box center [279, 62] width 536 height 51
click at [268, 48] on div at bounding box center [279, 52] width 22 height 22
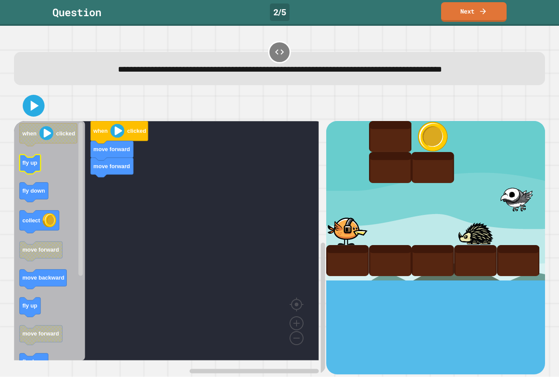
click at [39, 165] on icon "when clicked fly up fly down collect move forward move backward fly up move for…" at bounding box center [49, 240] width 71 height 239
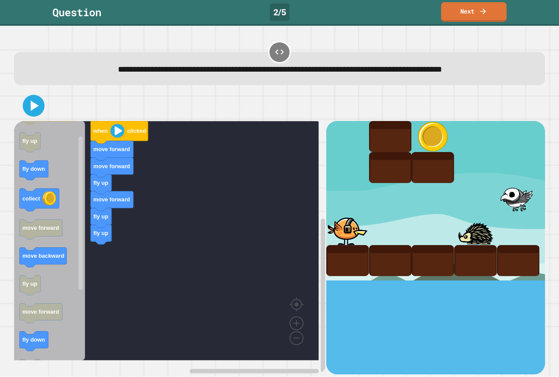
click at [85, 262] on div "when clicked move forward move forward fly up move forward fly up fly up when c…" at bounding box center [170, 247] width 312 height 253
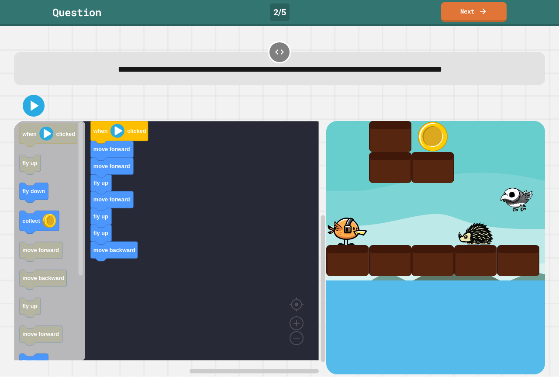
click at [142, 300] on div "when clicked move forward move forward fly up move forward fly up fly up move b…" at bounding box center [170, 247] width 312 height 253
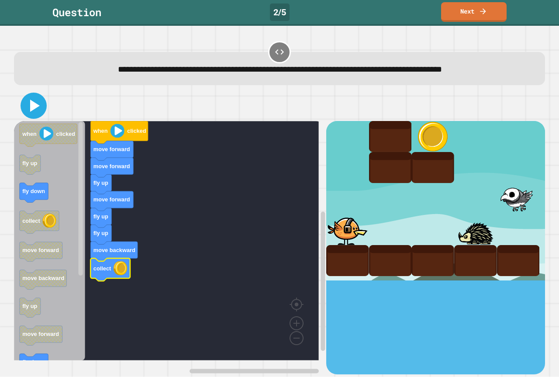
click at [33, 113] on icon at bounding box center [33, 105] width 21 height 21
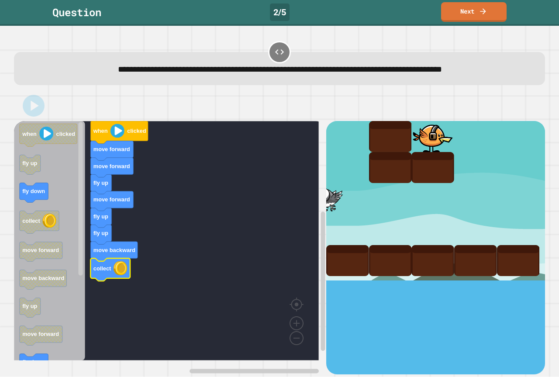
click at [89, 13] on div "Question" at bounding box center [76, 12] width 49 height 16
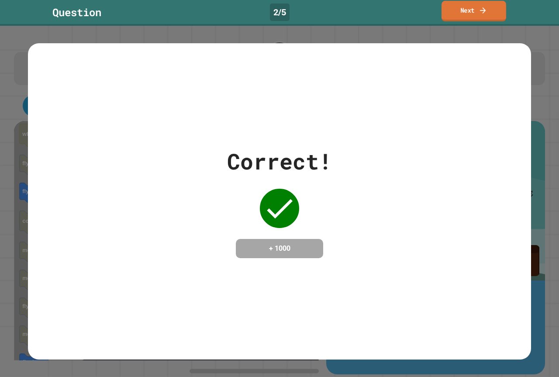
click at [482, 18] on link "Next" at bounding box center [473, 11] width 65 height 21
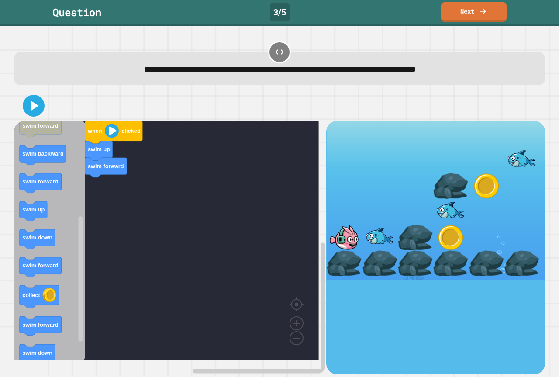
click at [90, 268] on div "when clicked swim up swim forward when clicked swim down swim backward swim dow…" at bounding box center [170, 247] width 312 height 253
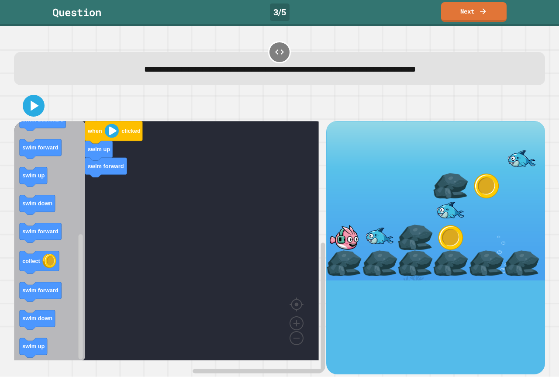
click at [77, 260] on icon "when clicked swim down swim backward swim down swim up collect swim forward swi…" at bounding box center [49, 240] width 71 height 239
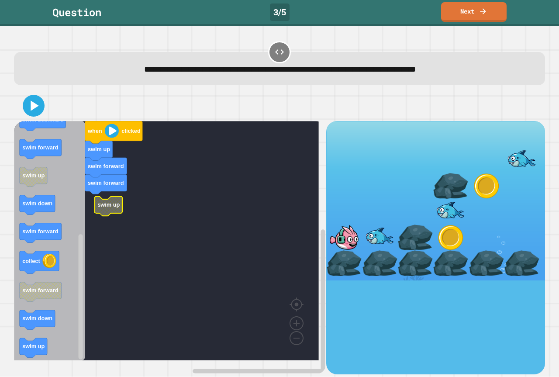
click at [107, 210] on icon "Blockly Workspace" at bounding box center [108, 206] width 27 height 20
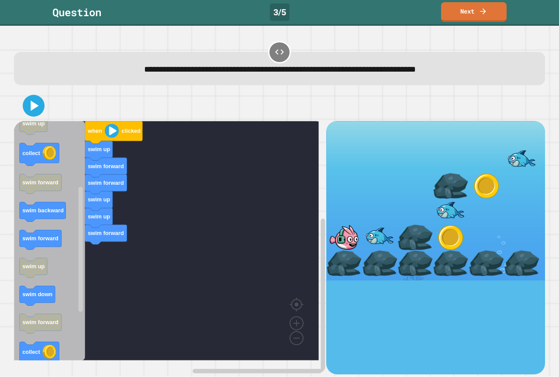
click at [109, 244] on div "when clicked swim up swim forward swim forward swim up swim up swim forward whe…" at bounding box center [170, 247] width 312 height 253
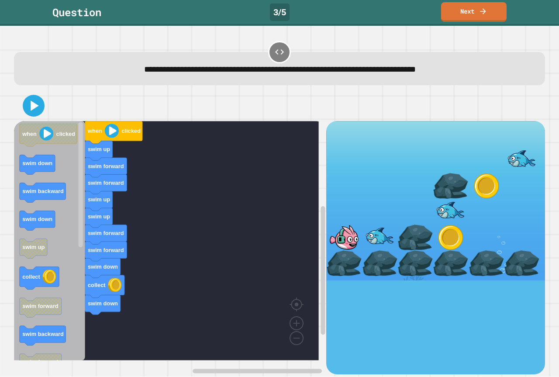
click at [93, 307] on div "when clicked swim up swim forward swim forward swim up swim up swim forward swi…" at bounding box center [170, 247] width 312 height 253
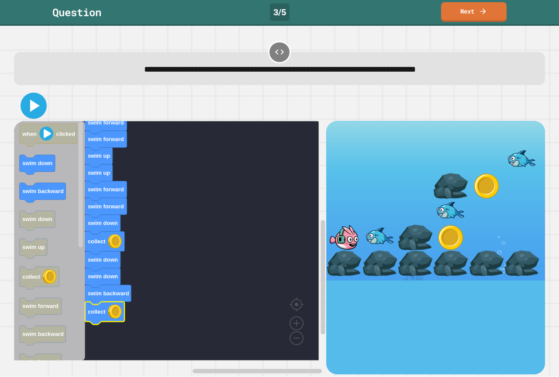
click at [38, 108] on icon at bounding box center [33, 105] width 21 height 21
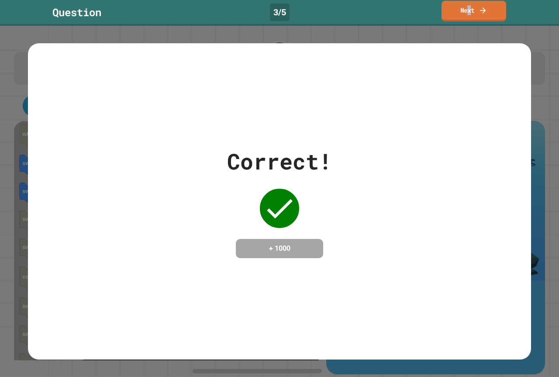
drag, startPoint x: 467, startPoint y: 6, endPoint x: 473, endPoint y: 10, distance: 7.6
click at [473, 10] on link "Next" at bounding box center [473, 11] width 65 height 21
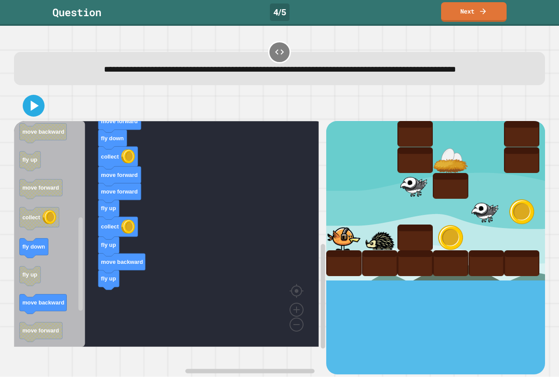
click at [113, 316] on div "when clicked fly up move forward move forward move forward fly down collect mov…" at bounding box center [170, 247] width 312 height 253
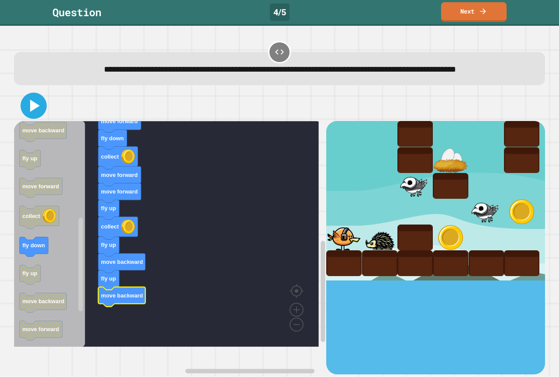
click at [35, 112] on icon at bounding box center [35, 106] width 10 height 12
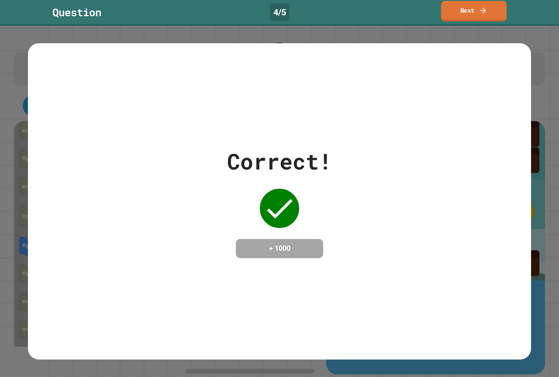
click at [464, 14] on link "Next" at bounding box center [473, 11] width 65 height 21
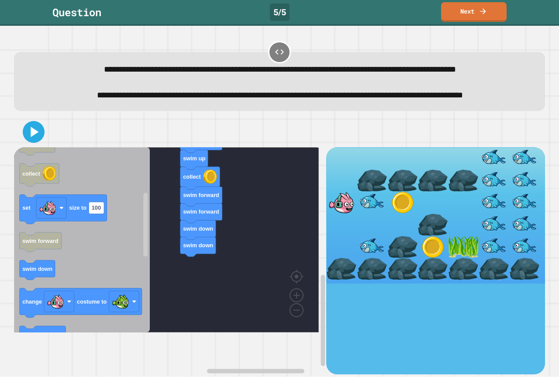
click at [125, 301] on icon "when clicked swim forward swim forward swim up swim down collect set size to 10…" at bounding box center [82, 239] width 136 height 185
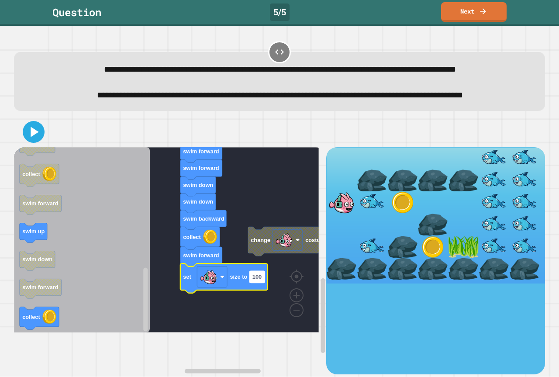
click at [261, 280] on text "100" at bounding box center [256, 276] width 9 height 7
type input "**"
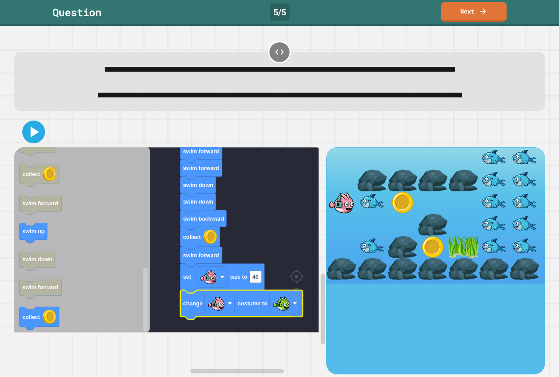
drag, startPoint x: 26, startPoint y: 151, endPoint x: 27, endPoint y: 156, distance: 4.9
click at [27, 147] on div at bounding box center [279, 132] width 531 height 31
click at [41, 142] on icon at bounding box center [33, 131] width 21 height 21
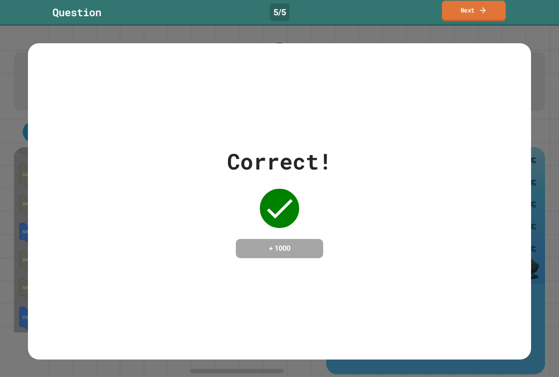
click at [477, 14] on link "Next" at bounding box center [474, 11] width 64 height 21
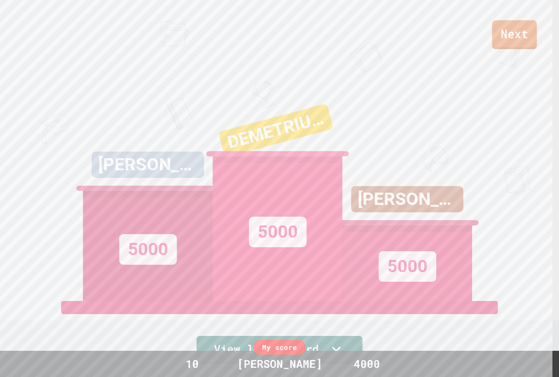
click at [519, 38] on link "Next" at bounding box center [514, 34] width 45 height 29
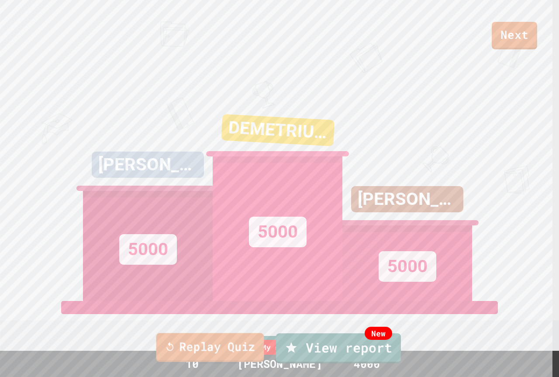
click at [201, 344] on link "Replay Quiz" at bounding box center [210, 347] width 108 height 29
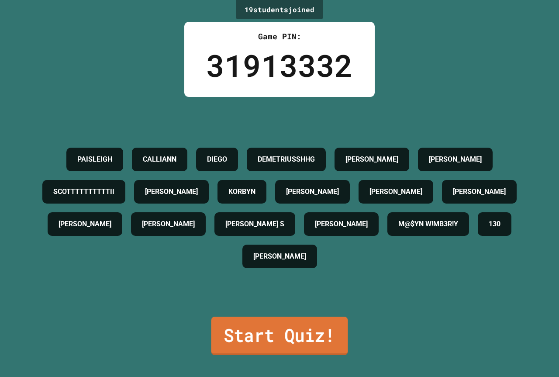
click at [226, 316] on link "Start Quiz!" at bounding box center [279, 335] width 137 height 38
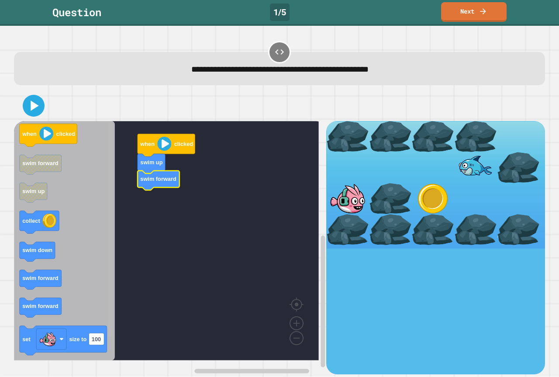
click at [62, 261] on div "when clicked swim up swim forward when clicked swim forward swim up collect swi…" at bounding box center [170, 247] width 312 height 253
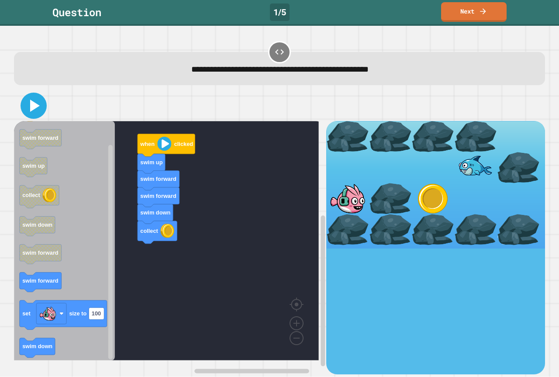
click at [24, 111] on icon at bounding box center [33, 105] width 21 height 21
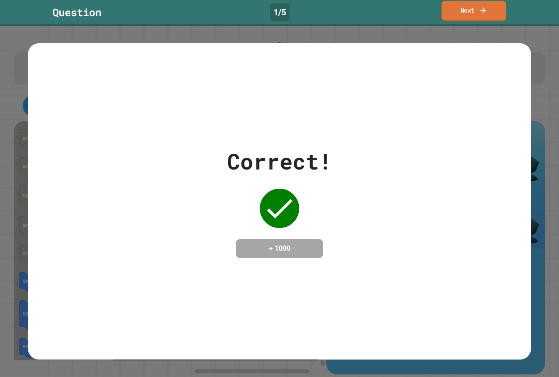
click at [484, 14] on icon at bounding box center [482, 10] width 9 height 9
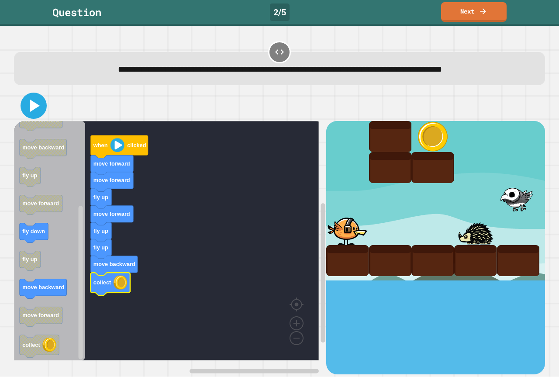
click at [41, 108] on icon at bounding box center [33, 105] width 21 height 21
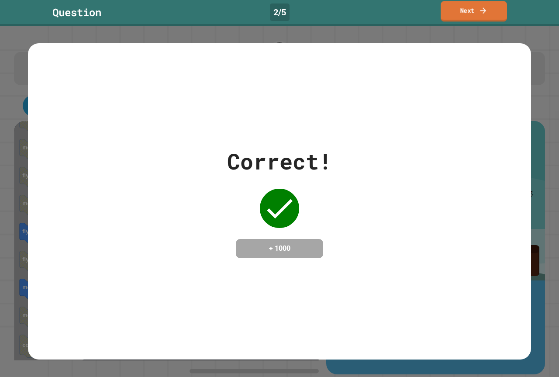
click at [457, 12] on link "Next" at bounding box center [473, 11] width 66 height 21
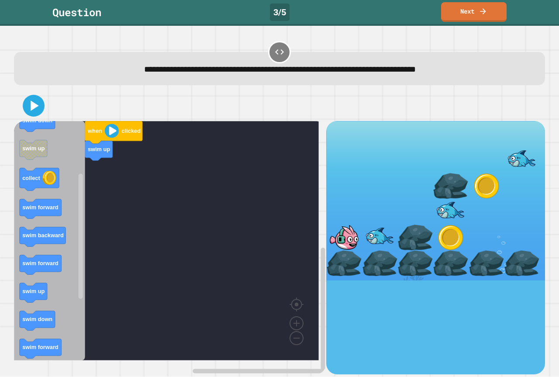
click at [73, 211] on icon "when clicked swim down swim backward swim down swim up collect swim forward swi…" at bounding box center [49, 240] width 71 height 239
